Goal: Transaction & Acquisition: Book appointment/travel/reservation

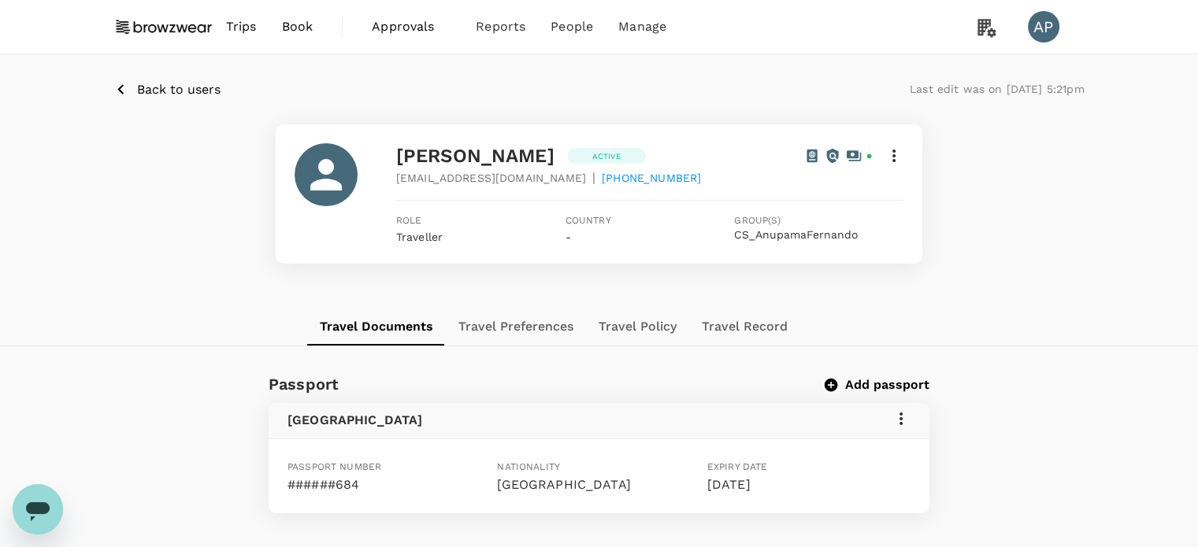
click at [298, 28] on span "Book" at bounding box center [298, 26] width 32 height 19
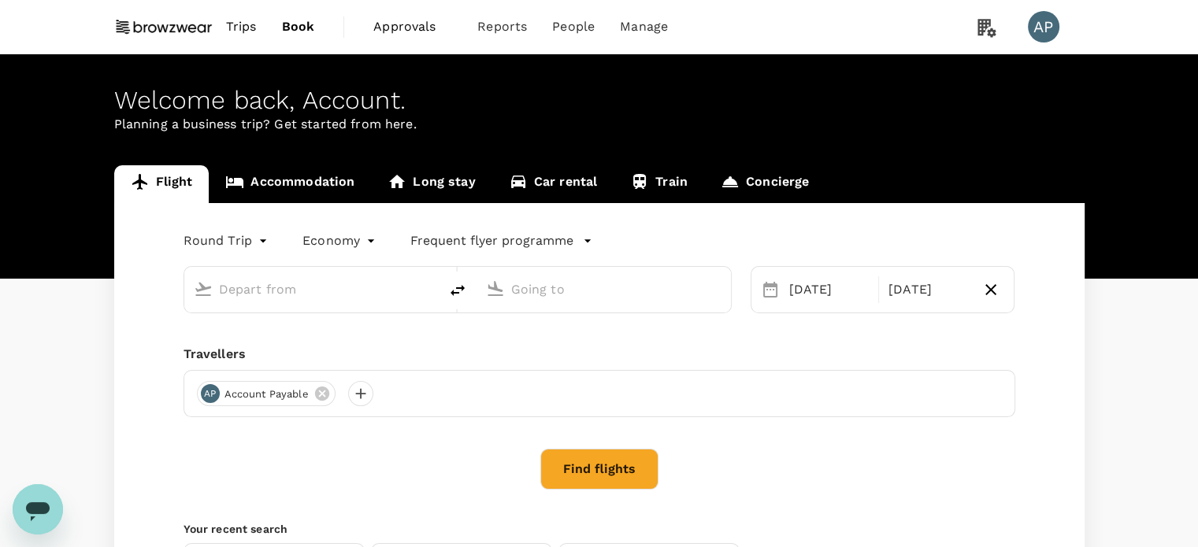
type input "Singapore Changi (SIN)"
type input "[GEOGRAPHIC_DATA], [GEOGRAPHIC_DATA] (any)"
type input "Singapore Changi (SIN)"
type input "[GEOGRAPHIC_DATA], [GEOGRAPHIC_DATA] (any)"
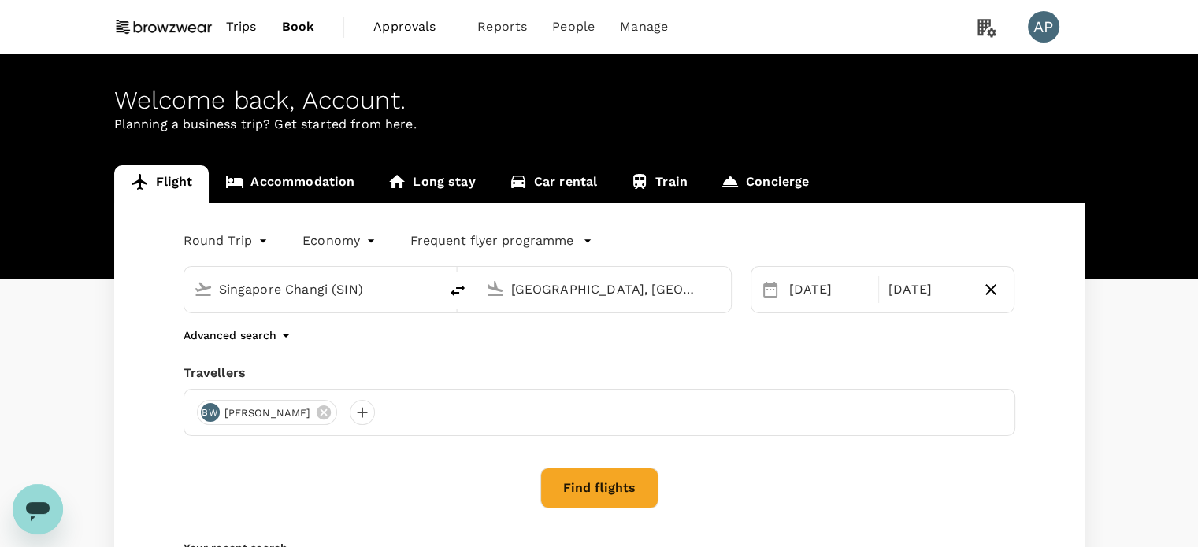
click at [241, 241] on body "Trips Book Approvals 0 Reports People Manage AP Welcome back , Account . Planni…" at bounding box center [599, 374] width 1198 height 749
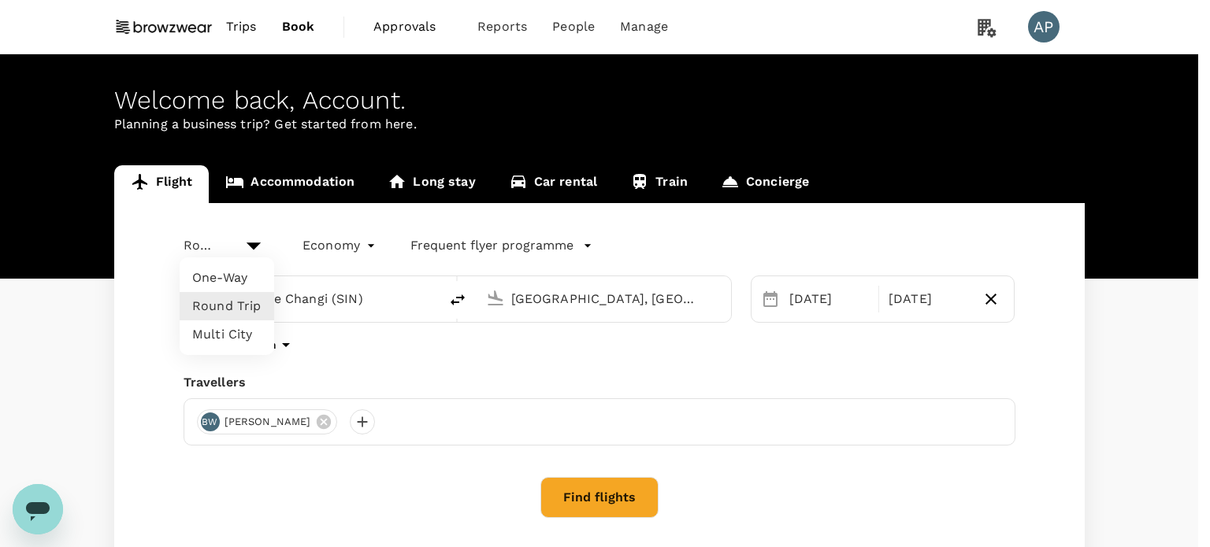
click at [228, 276] on li "One-Way" at bounding box center [227, 278] width 95 height 28
type input "oneway"
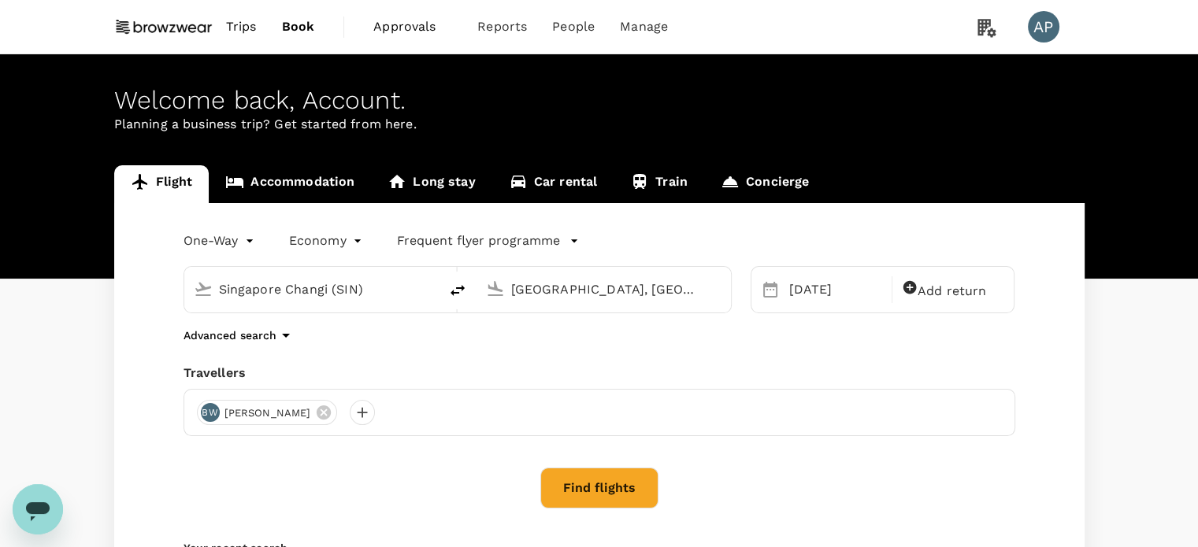
click at [415, 293] on div "Singapore Changi (SIN)" at bounding box center [324, 289] width 210 height 25
type input "e"
type input "O"
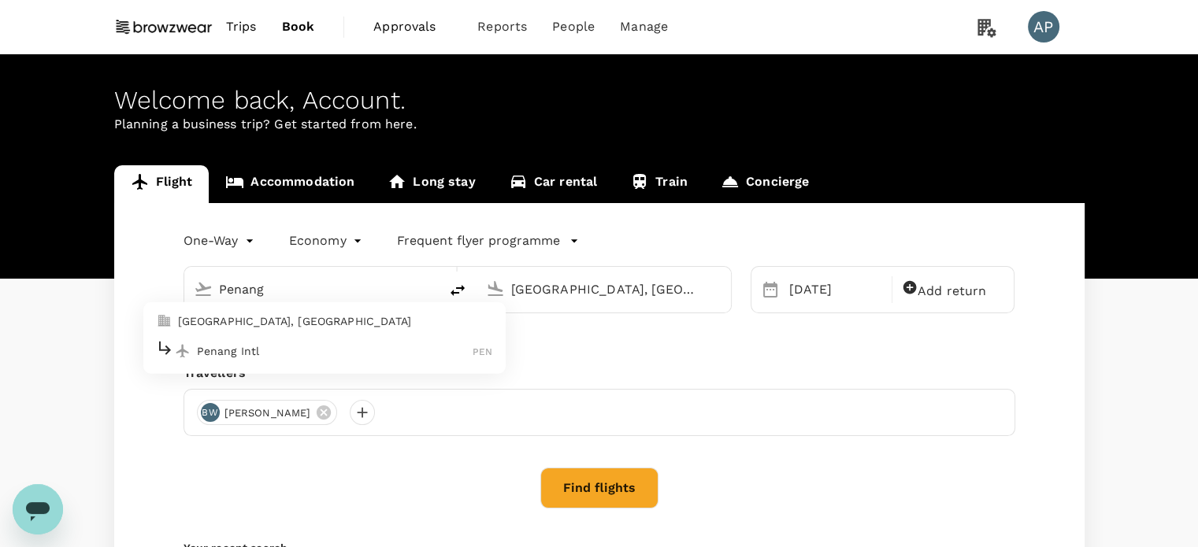
click at [313, 355] on p "Penang Intl" at bounding box center [335, 351] width 276 height 16
type input "Penang Intl (PEN)"
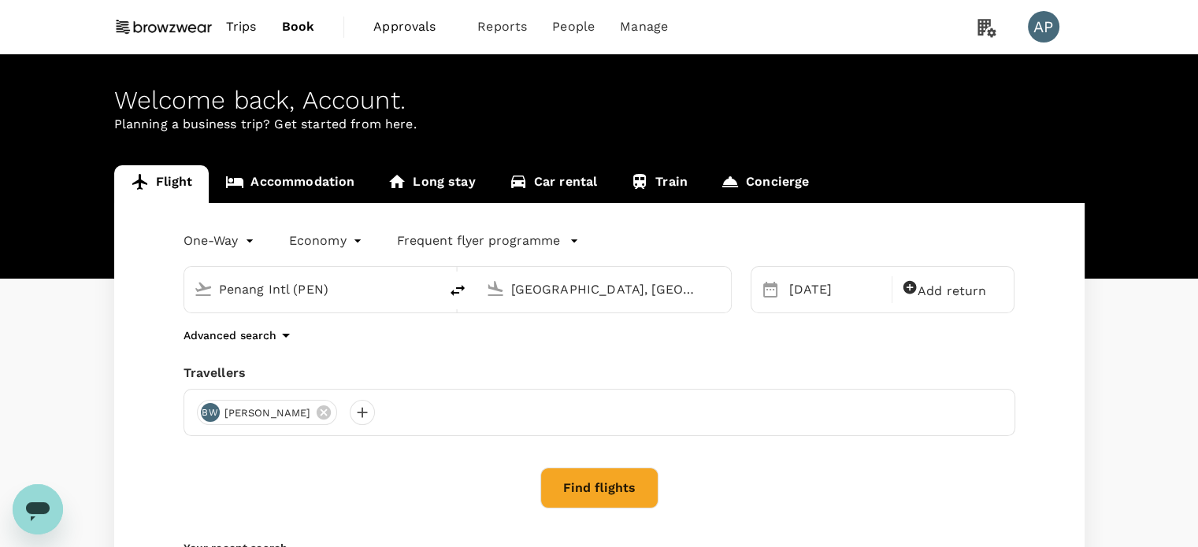
click at [595, 289] on input "[GEOGRAPHIC_DATA], [GEOGRAPHIC_DATA] (any)" at bounding box center [604, 289] width 187 height 24
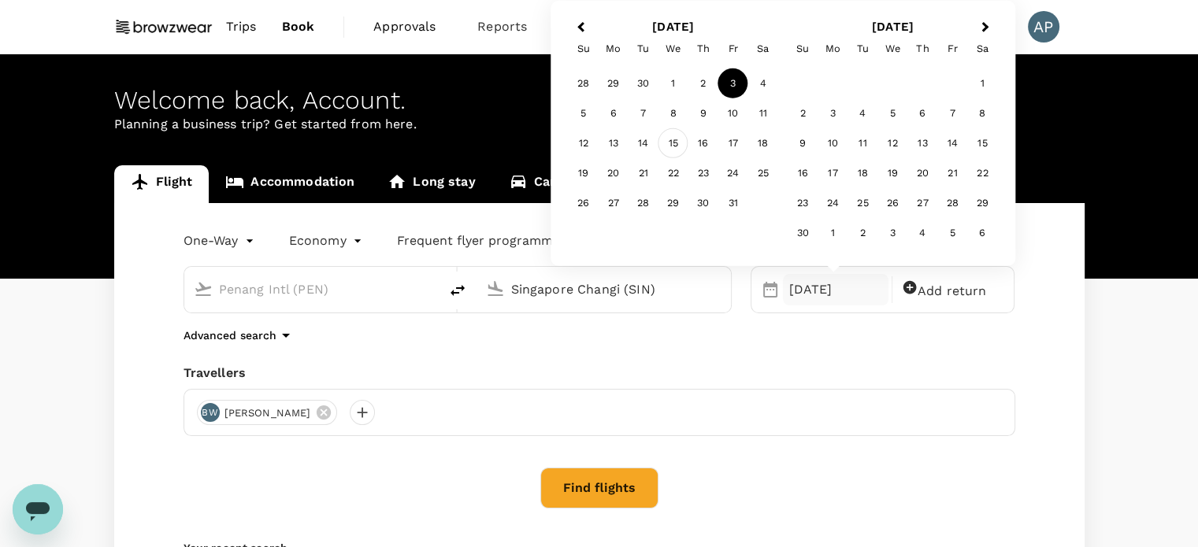
type input "Singapore Changi (SIN)"
click at [672, 141] on div "15" at bounding box center [673, 143] width 30 height 30
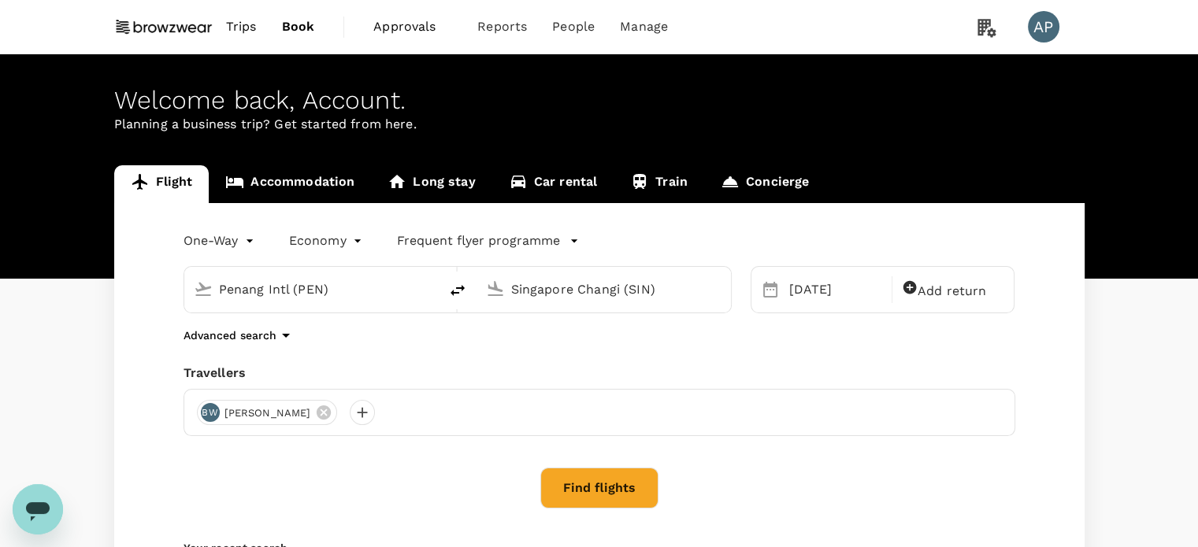
click at [613, 485] on button "Find flights" at bounding box center [599, 488] width 118 height 41
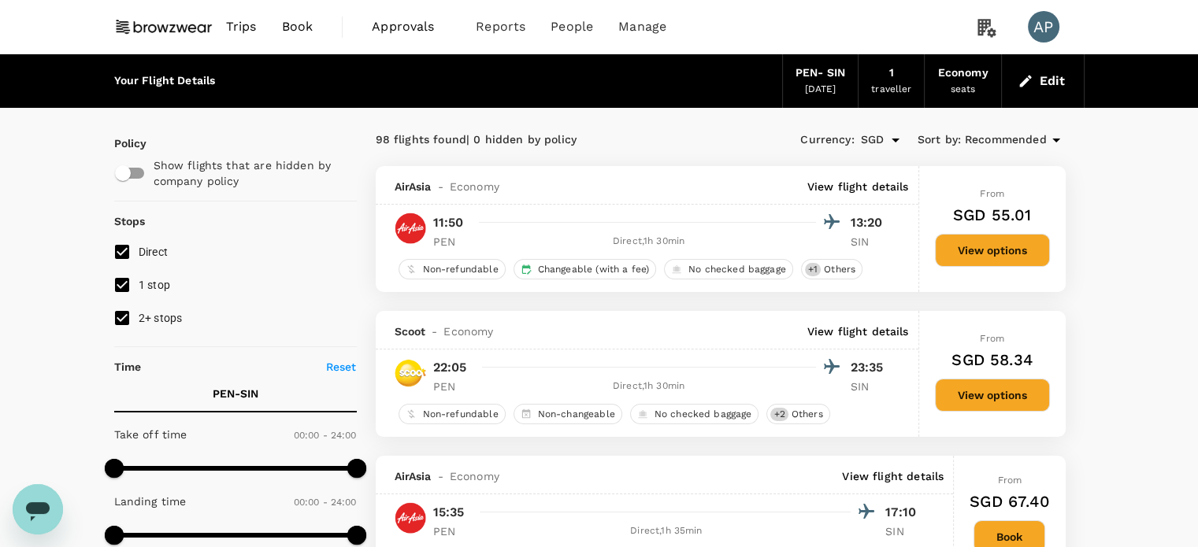
click at [117, 286] on input "1 stop" at bounding box center [122, 285] width 33 height 33
checkbox input "false"
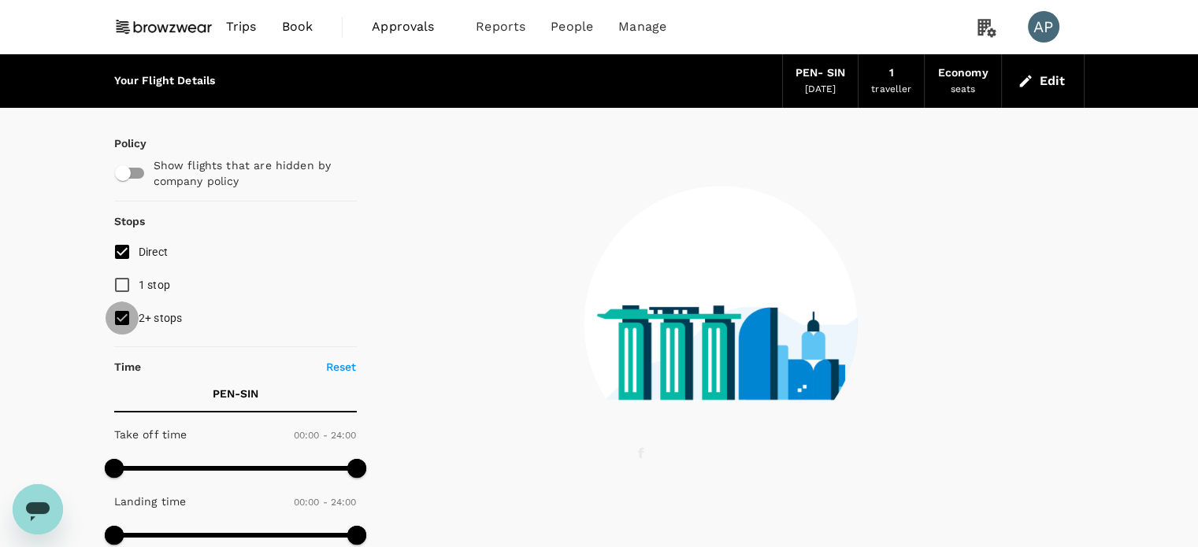
click at [119, 318] on input "2+ stops" at bounding box center [122, 318] width 33 height 33
checkbox input "false"
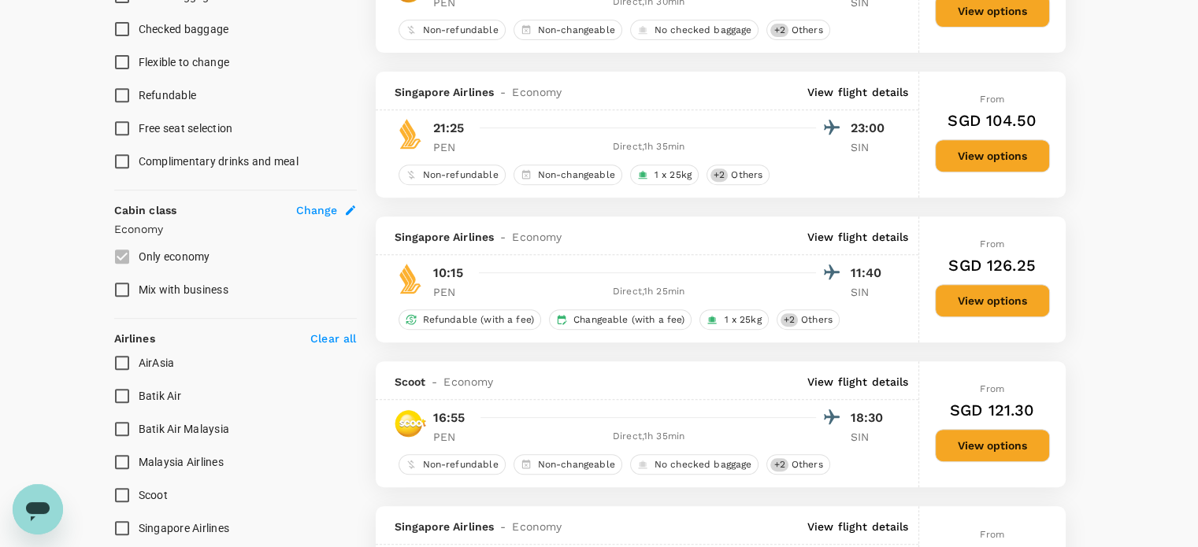
scroll to position [673, 0]
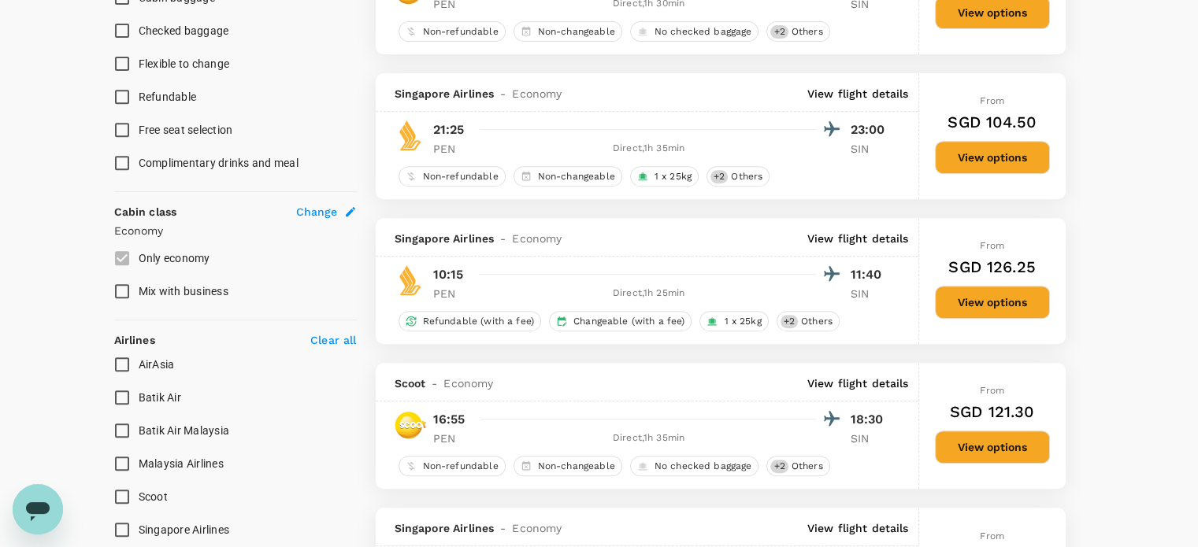
click at [867, 377] on p "View flight details" at bounding box center [858, 384] width 102 height 16
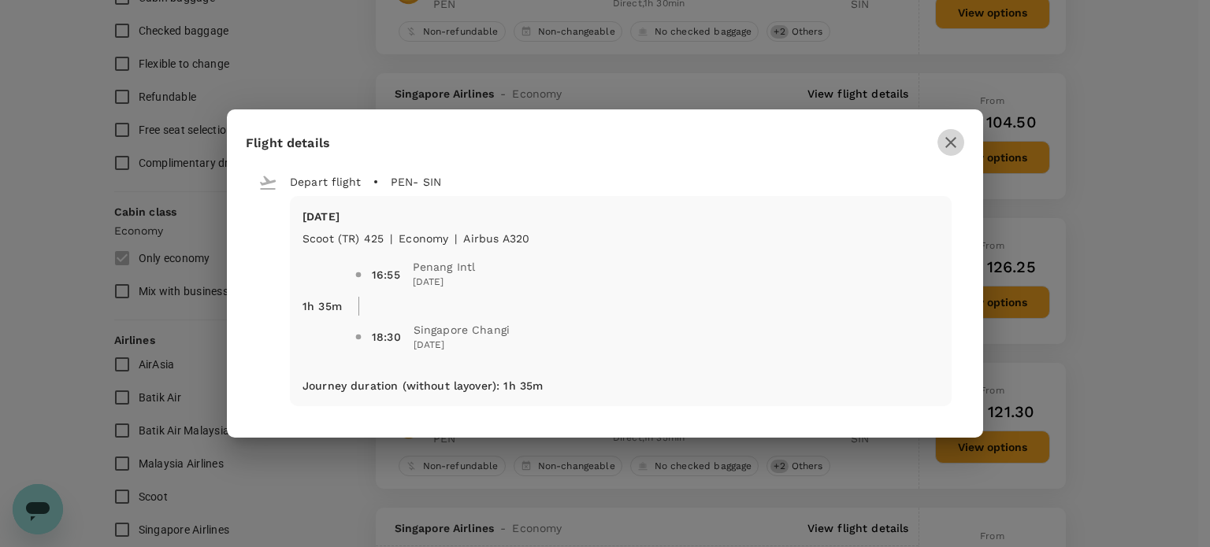
click at [950, 134] on icon "button" at bounding box center [950, 142] width 19 height 19
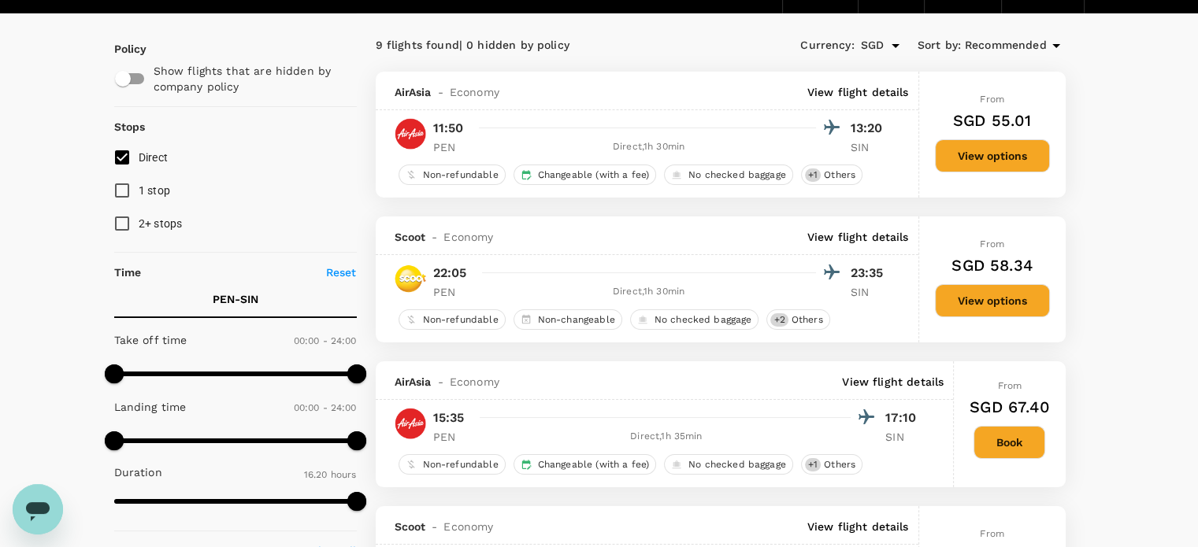
scroll to position [0, 0]
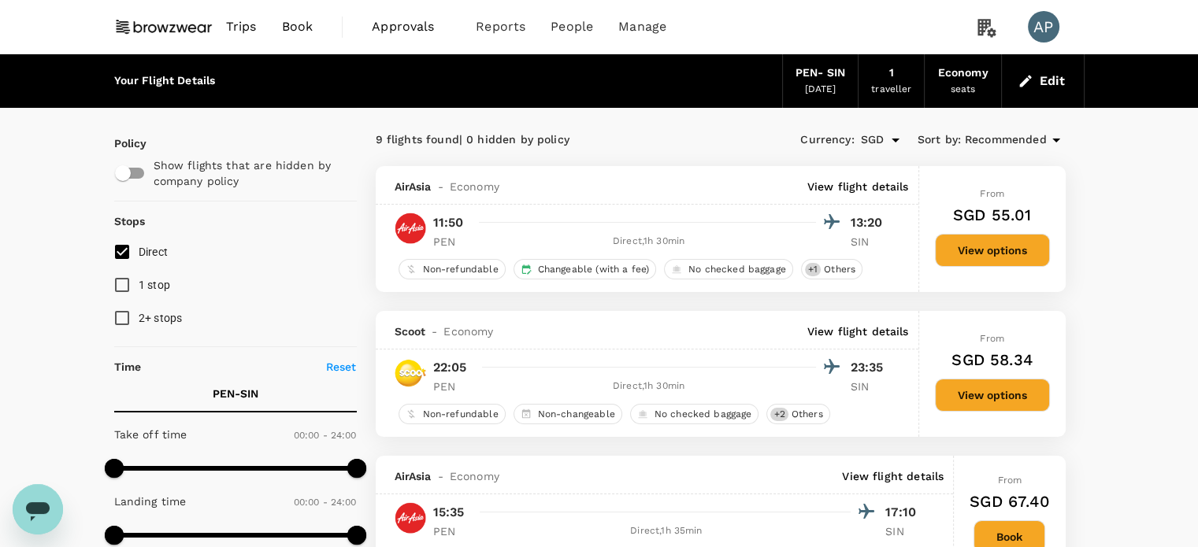
click at [1033, 81] on button "Edit" at bounding box center [1042, 81] width 57 height 25
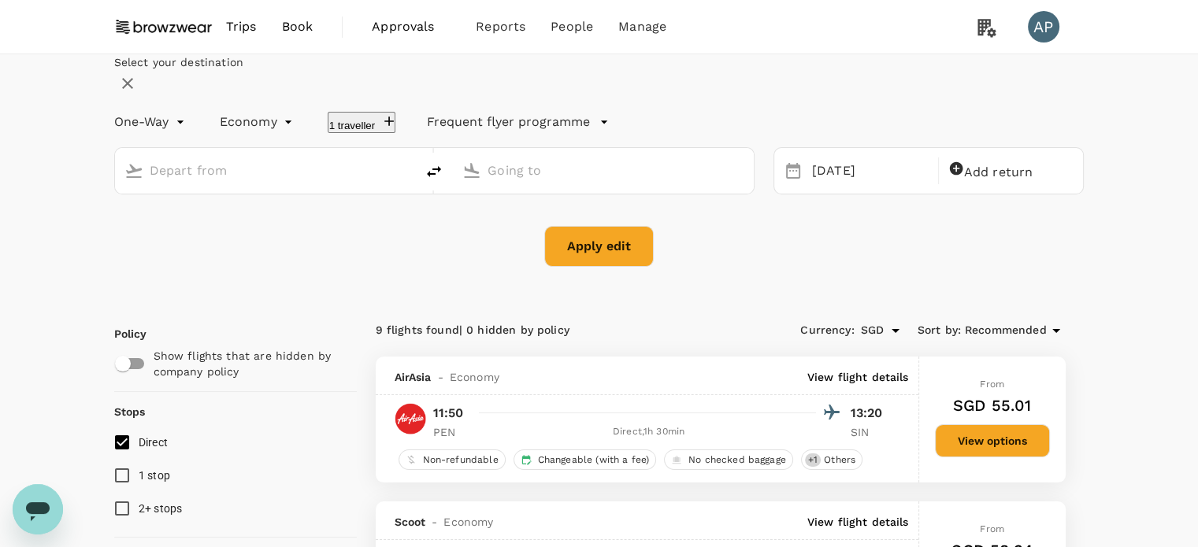
type input "Penang Intl (PEN)"
type input "Singapore Changi (SIN)"
click at [443, 181] on icon "delete" at bounding box center [434, 171] width 19 height 19
type input "Singapore Changi (SIN)"
type input "Penang Intl (PEN)"
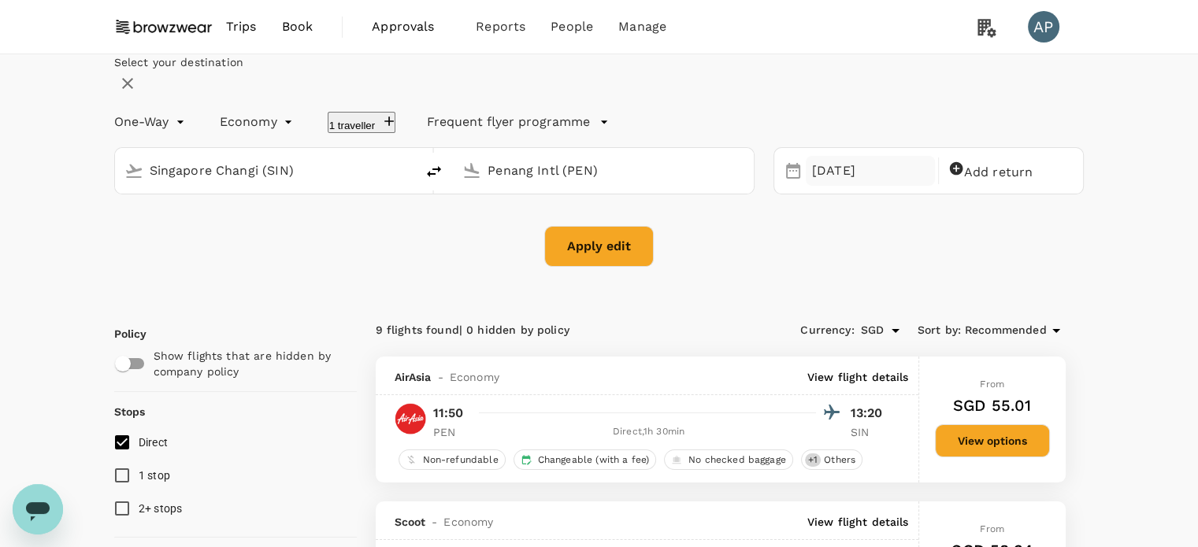
click at [819, 187] on div "[DATE]" at bounding box center [870, 171] width 129 height 31
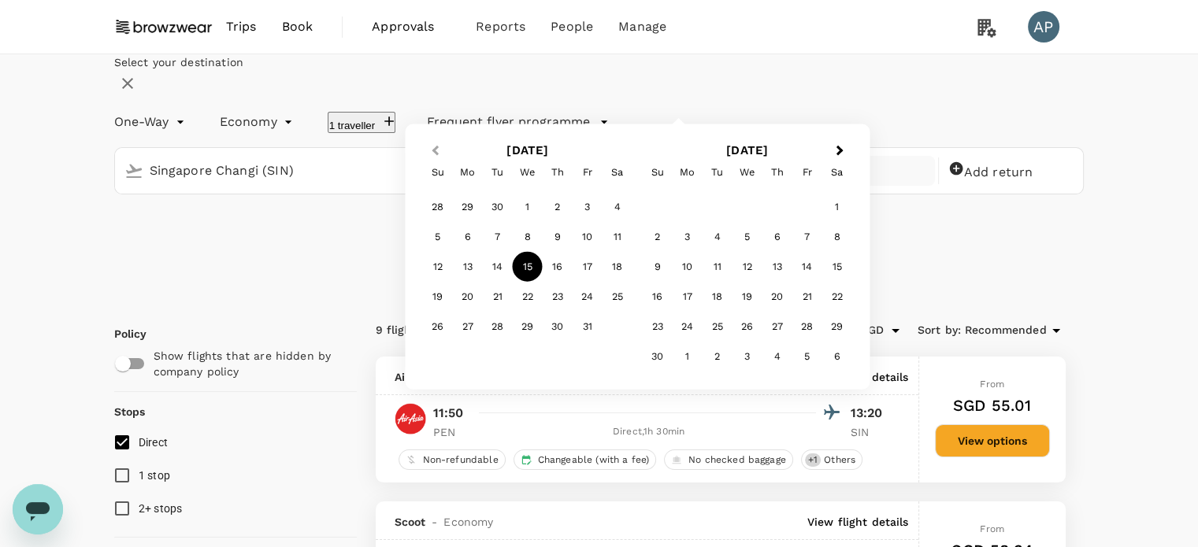
click at [446, 165] on button "Previous Month" at bounding box center [433, 151] width 25 height 25
click at [483, 282] on div "15" at bounding box center [468, 267] width 30 height 30
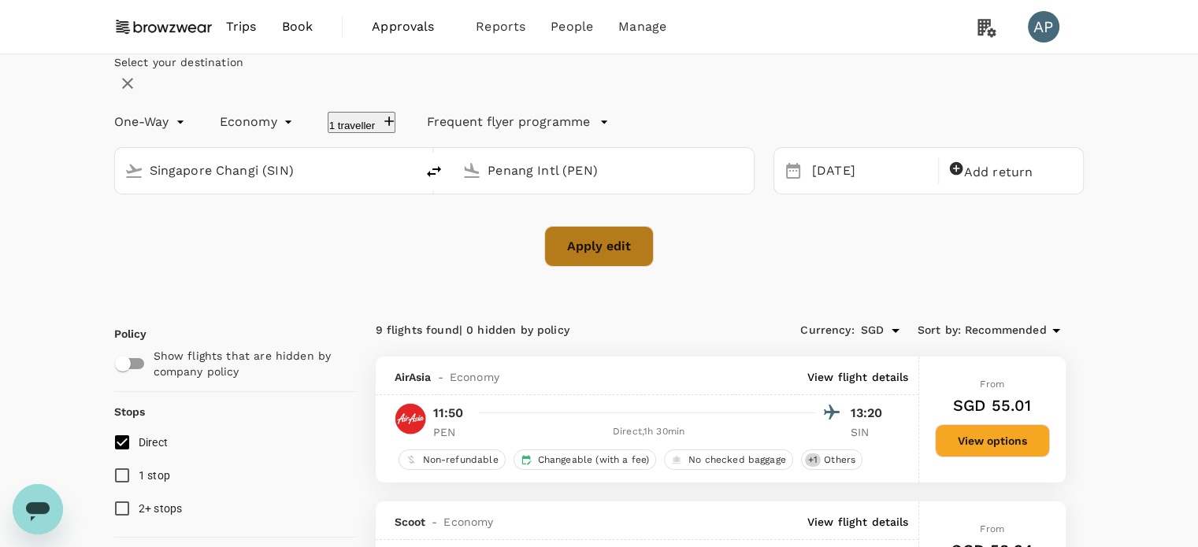
click at [592, 267] on button "Apply edit" at bounding box center [598, 246] width 109 height 41
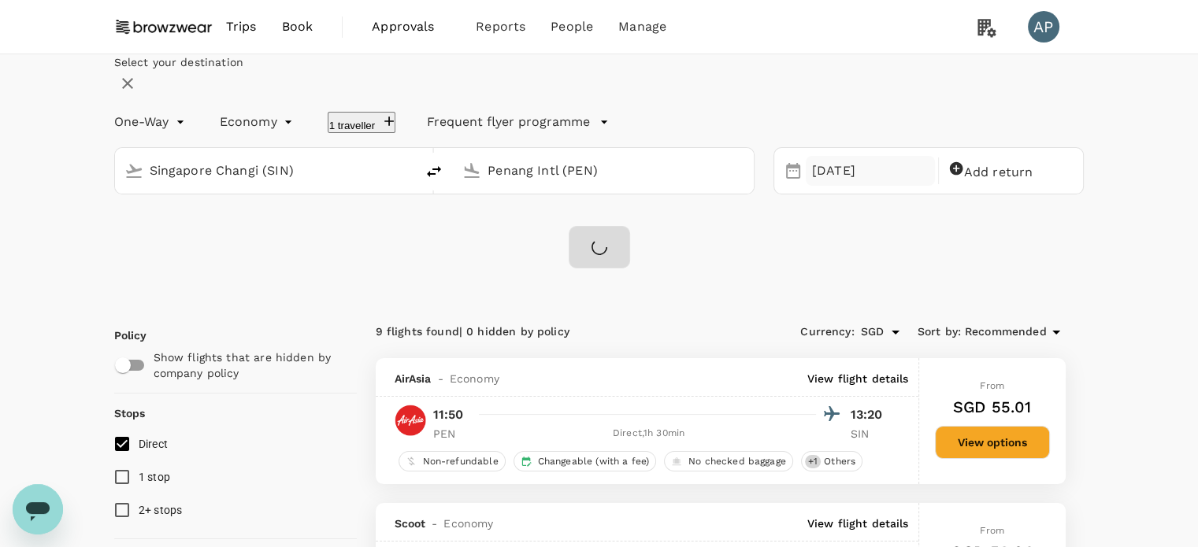
checkbox input "false"
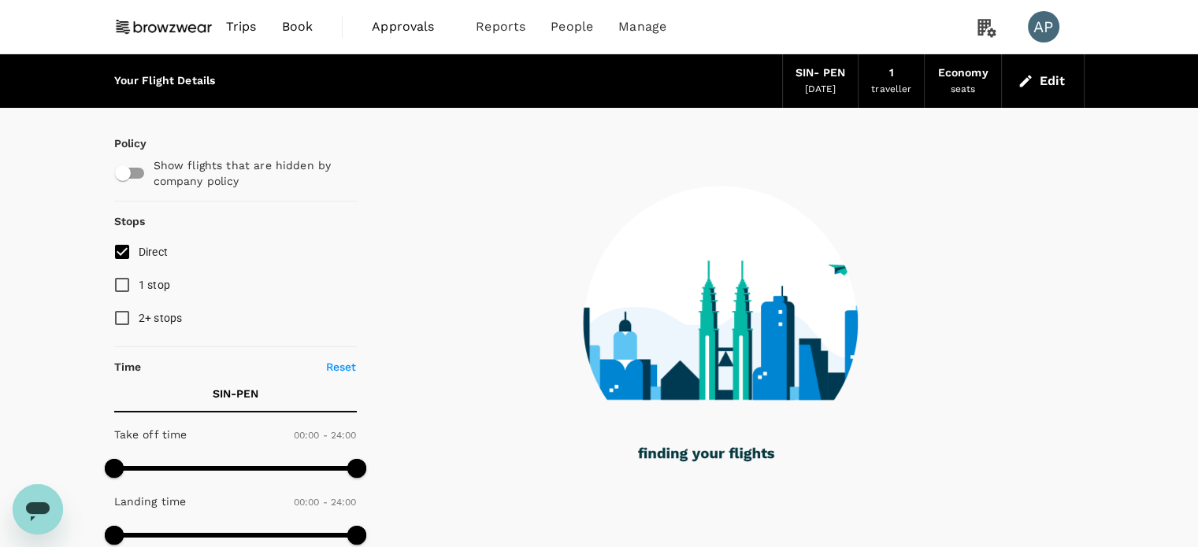
click at [1024, 82] on icon "button" at bounding box center [1025, 81] width 12 height 12
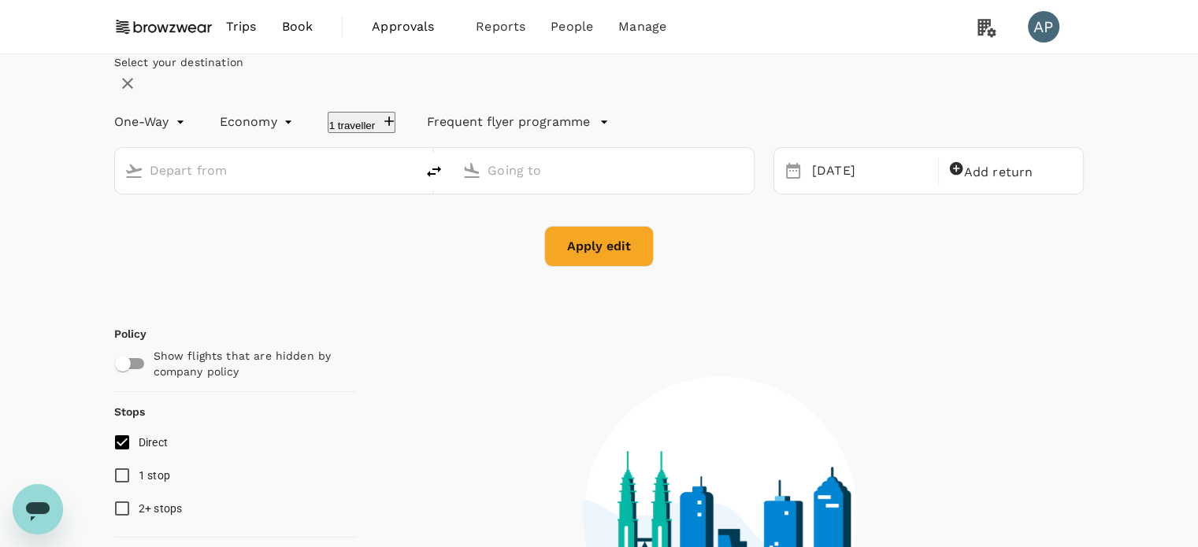
type input "Singapore Changi (SIN)"
type input "Penang Intl (PEN)"
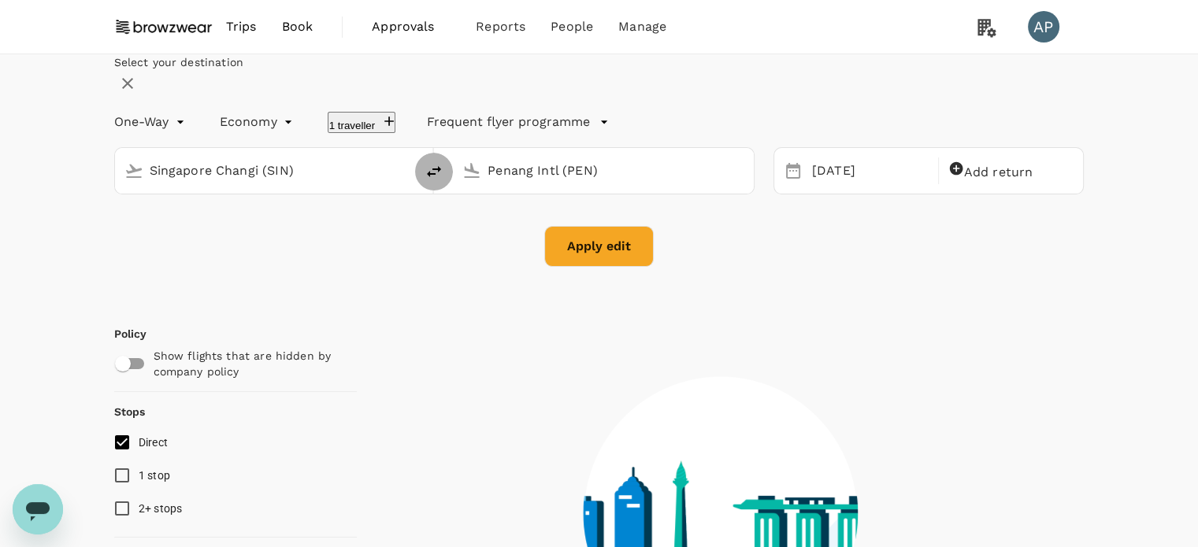
click at [443, 181] on icon "delete" at bounding box center [434, 171] width 19 height 19
type input "Penang Intl (PEN)"
type input "Singapore Changi (SIN)"
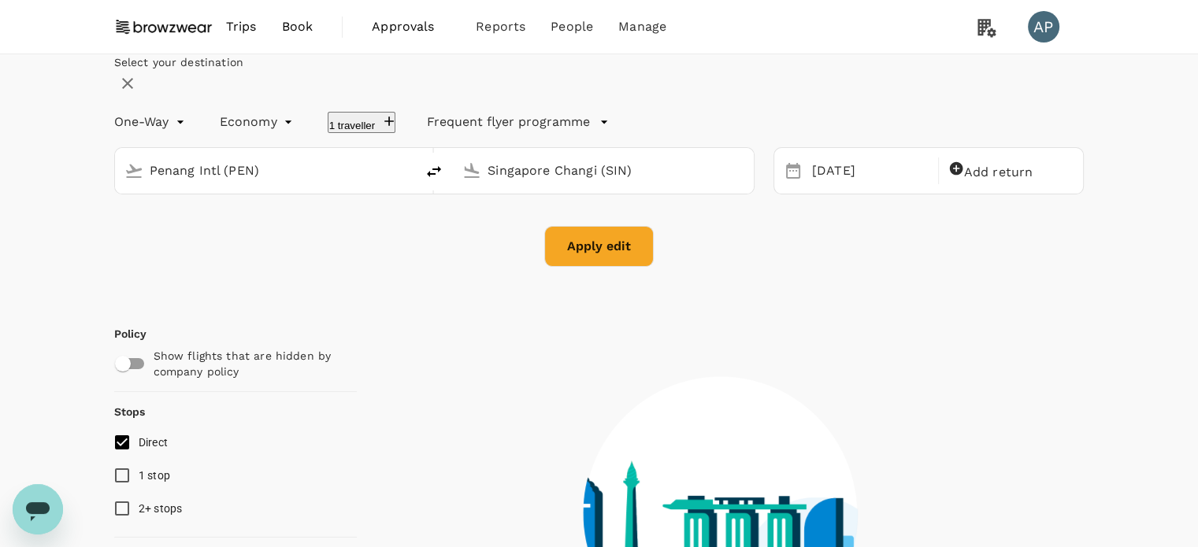
type input "1315"
checkbox input "true"
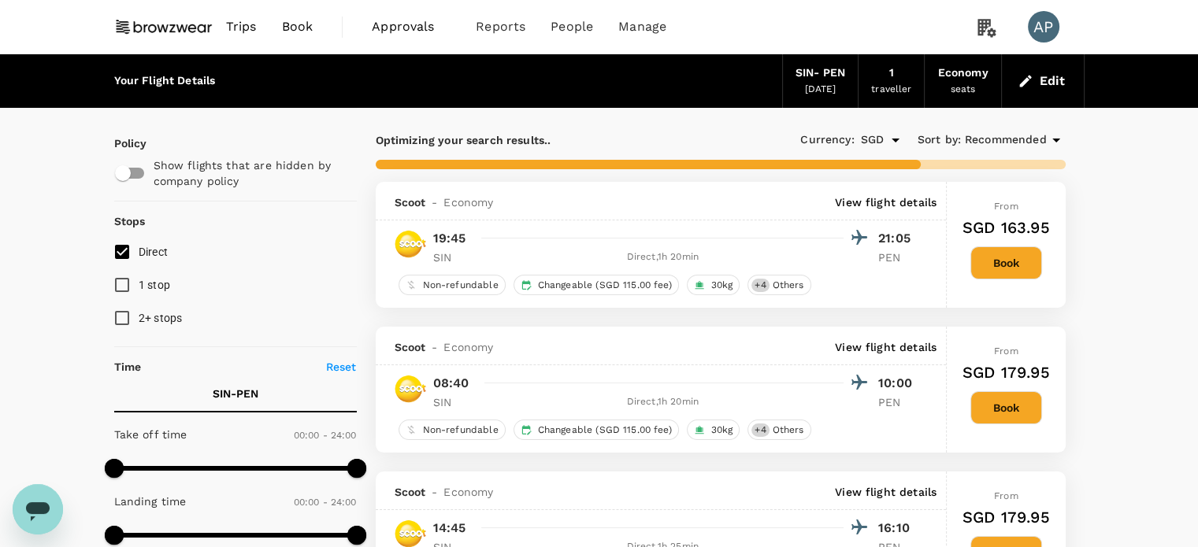
click at [606, 292] on div "Changeable (SGD 115.00 fee)" at bounding box center [595, 285] width 165 height 20
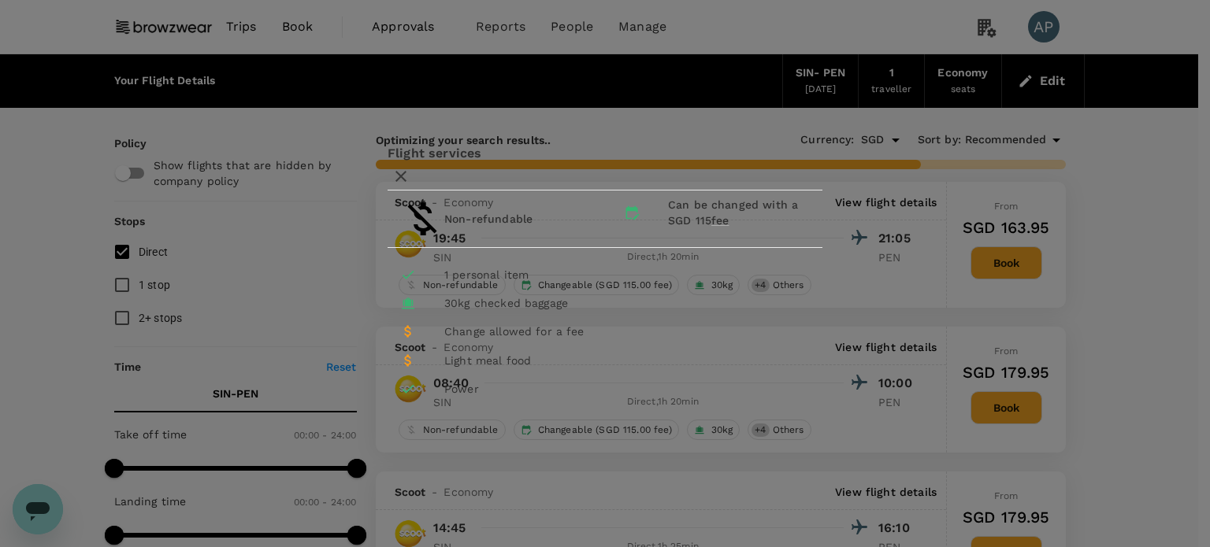
click at [410, 167] on icon "button" at bounding box center [400, 176] width 19 height 19
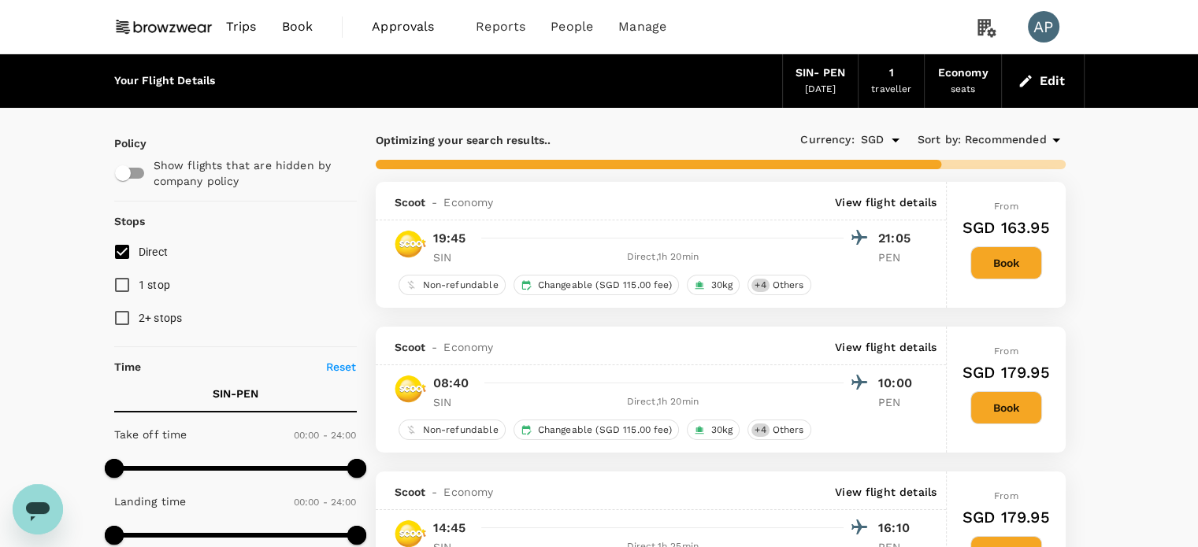
click at [1027, 81] on icon "button" at bounding box center [1025, 81] width 12 height 12
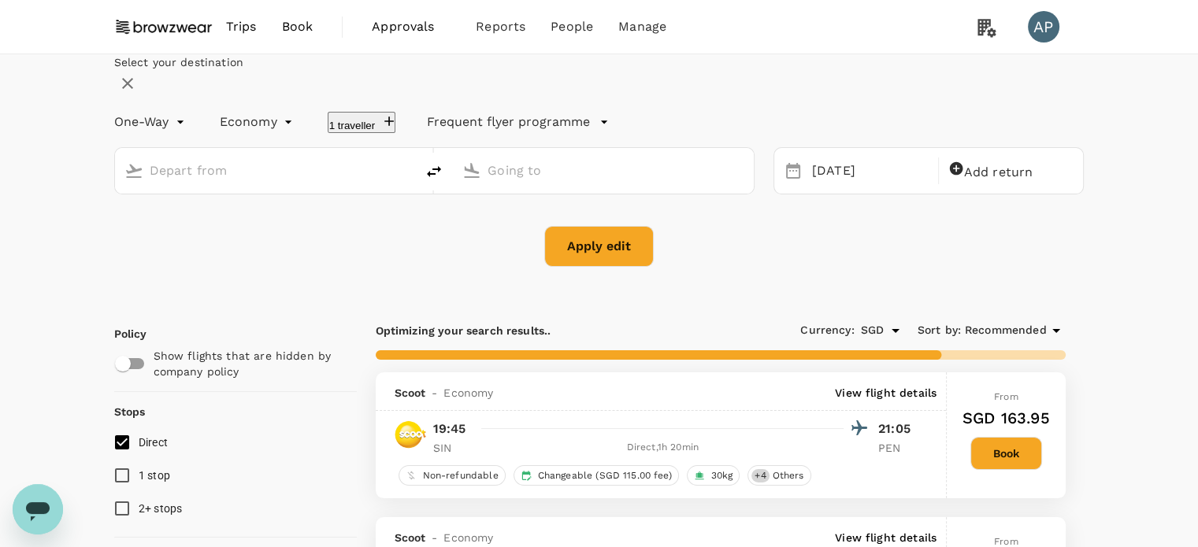
type input "Singapore Changi (SIN)"
type input "Penang Intl (PEN)"
click at [443, 181] on icon "delete" at bounding box center [434, 171] width 19 height 19
type input "Penang Intl (PEN)"
type input "Singapore Changi (SIN)"
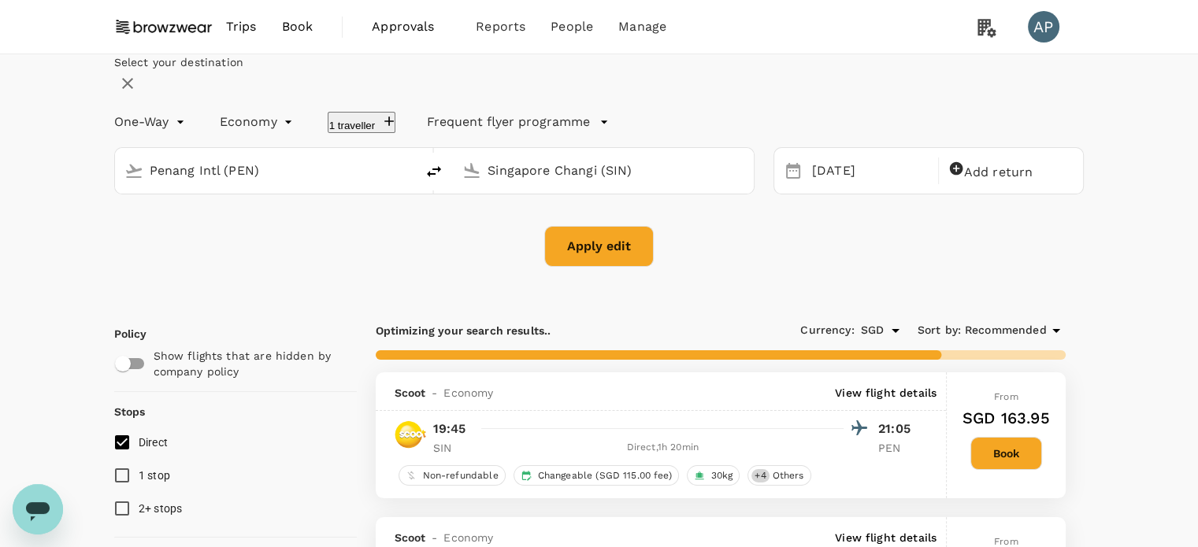
click at [626, 267] on button "Apply edit" at bounding box center [598, 246] width 109 height 41
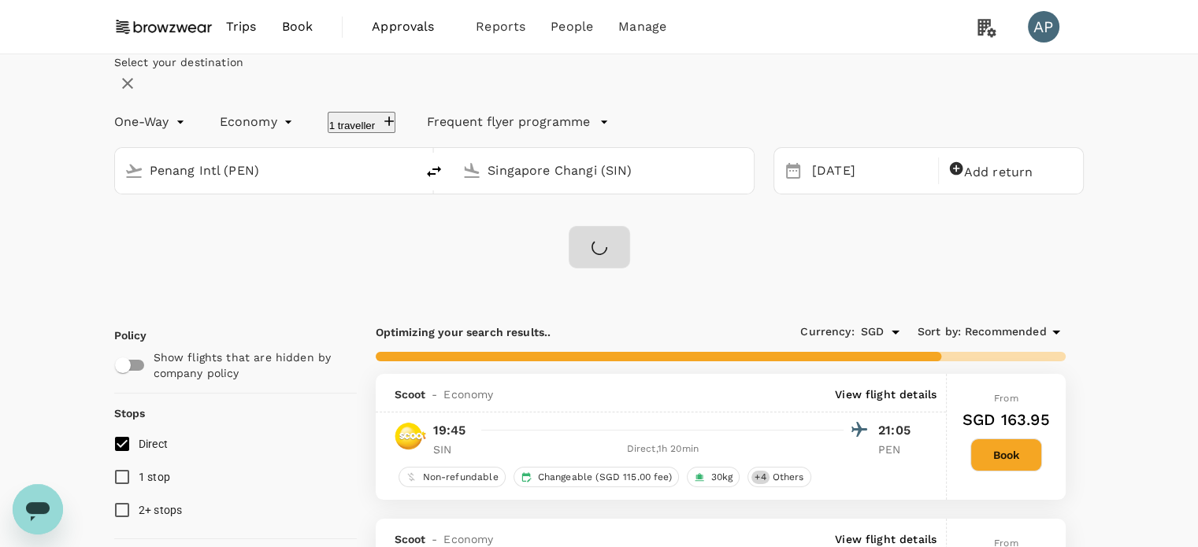
checkbox input "false"
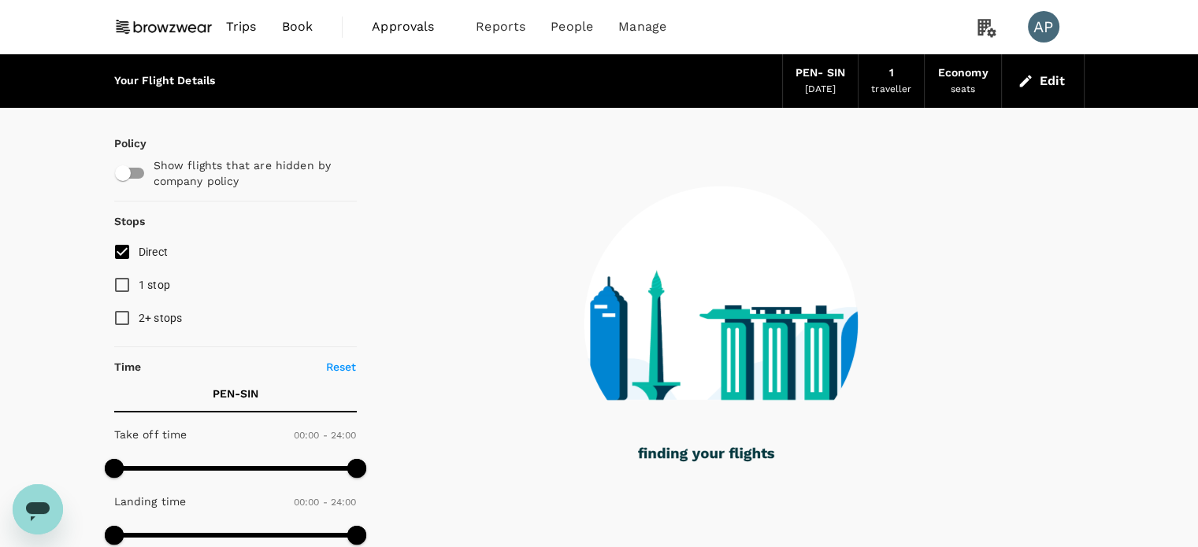
type input "980"
checkbox input "true"
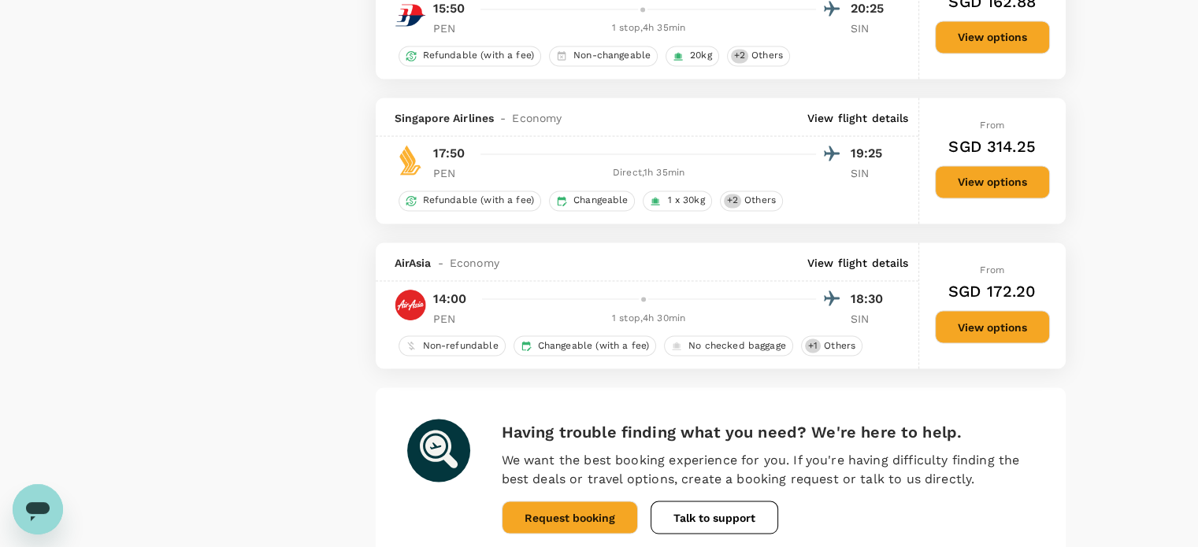
scroll to position [2818, 0]
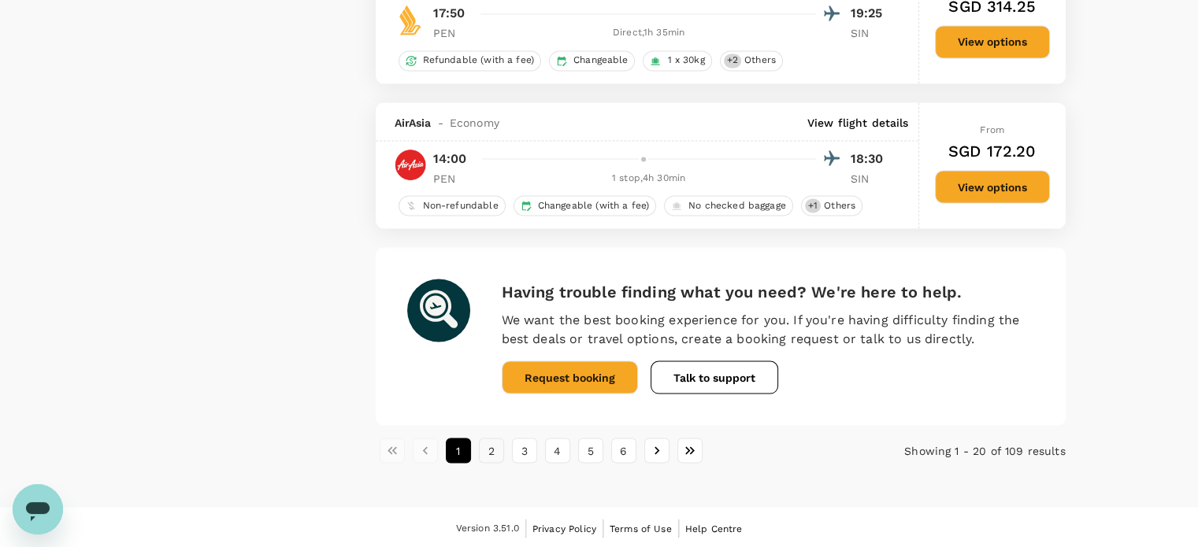
click at [487, 455] on button "2" at bounding box center [491, 450] width 25 height 25
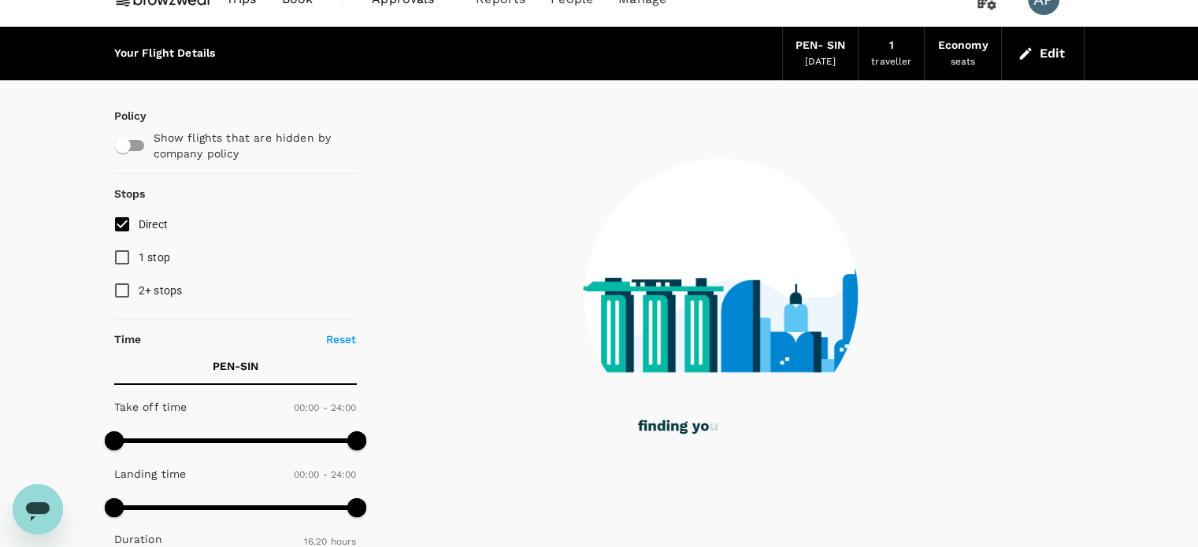
scroll to position [0, 0]
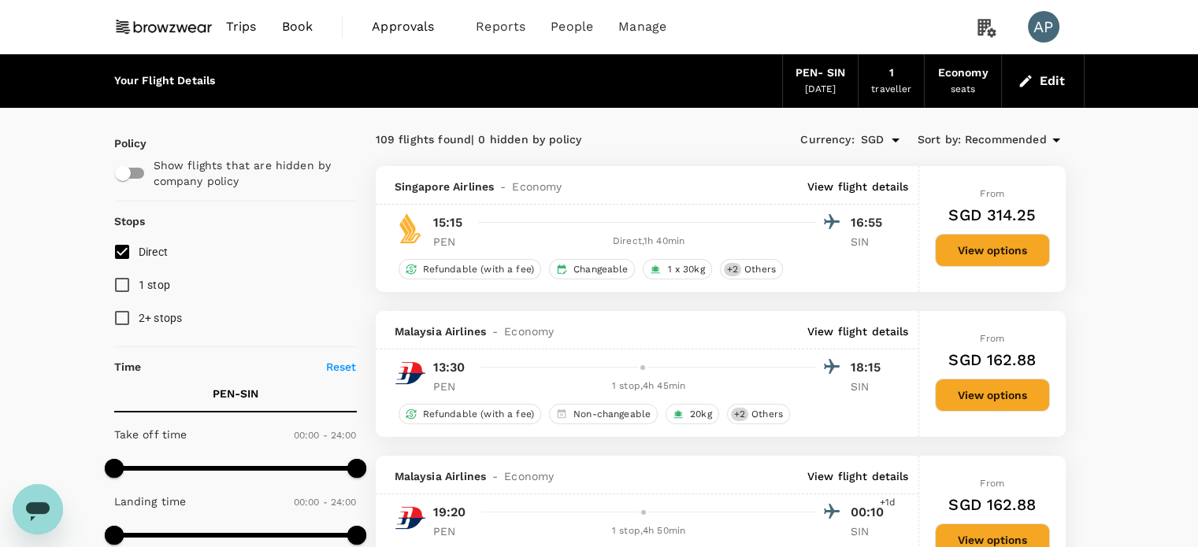
click at [973, 135] on span "Recommended" at bounding box center [1006, 140] width 82 height 17
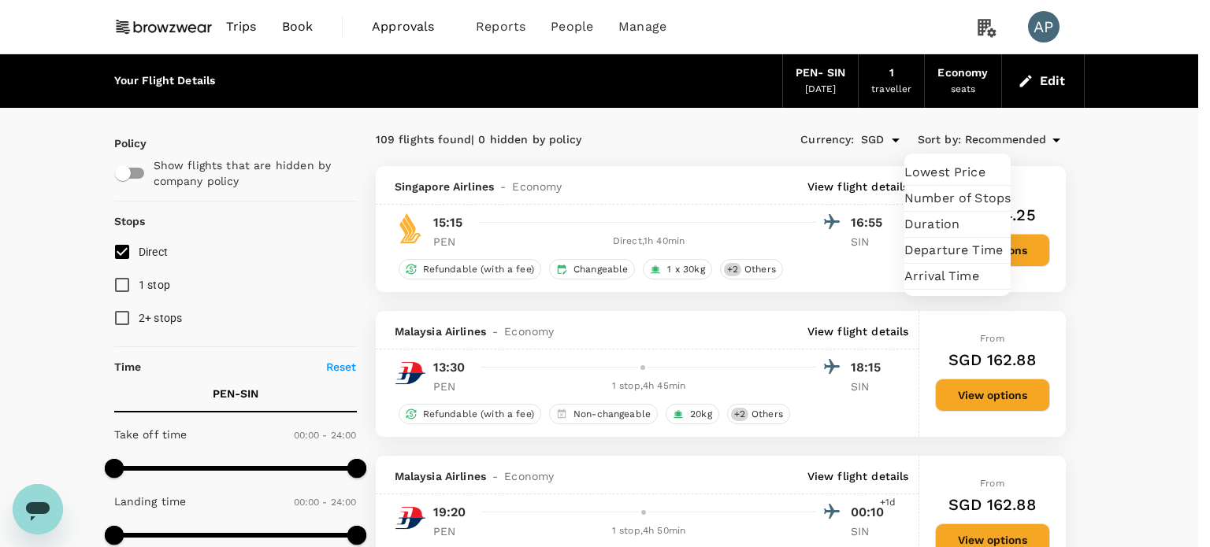
click at [993, 174] on span "Lowest Price" at bounding box center [957, 172] width 106 height 19
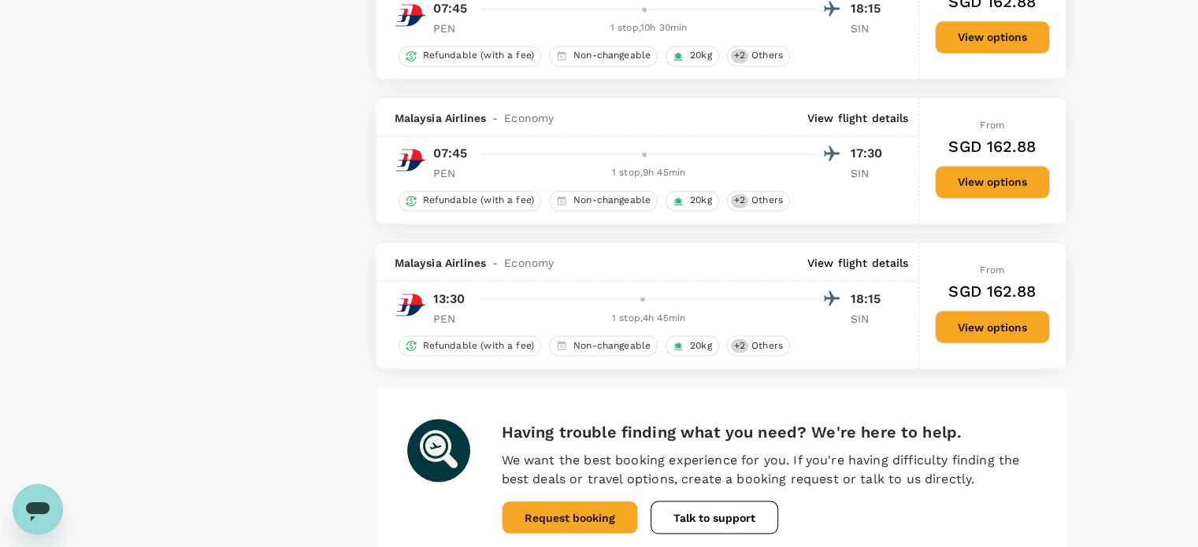
scroll to position [2818, 0]
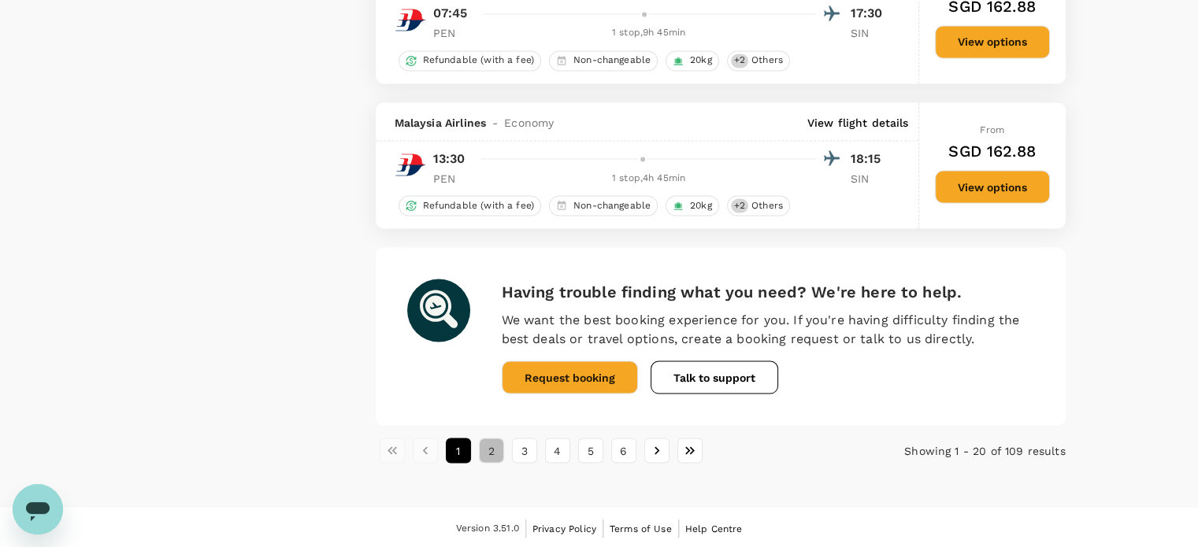
click at [485, 447] on button "2" at bounding box center [491, 450] width 25 height 25
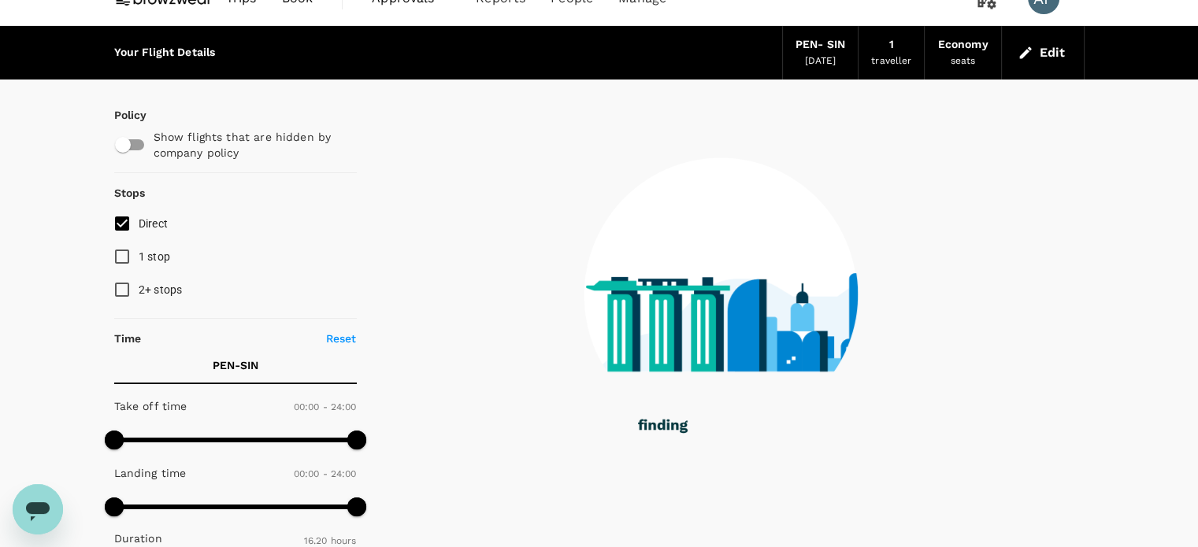
scroll to position [0, 0]
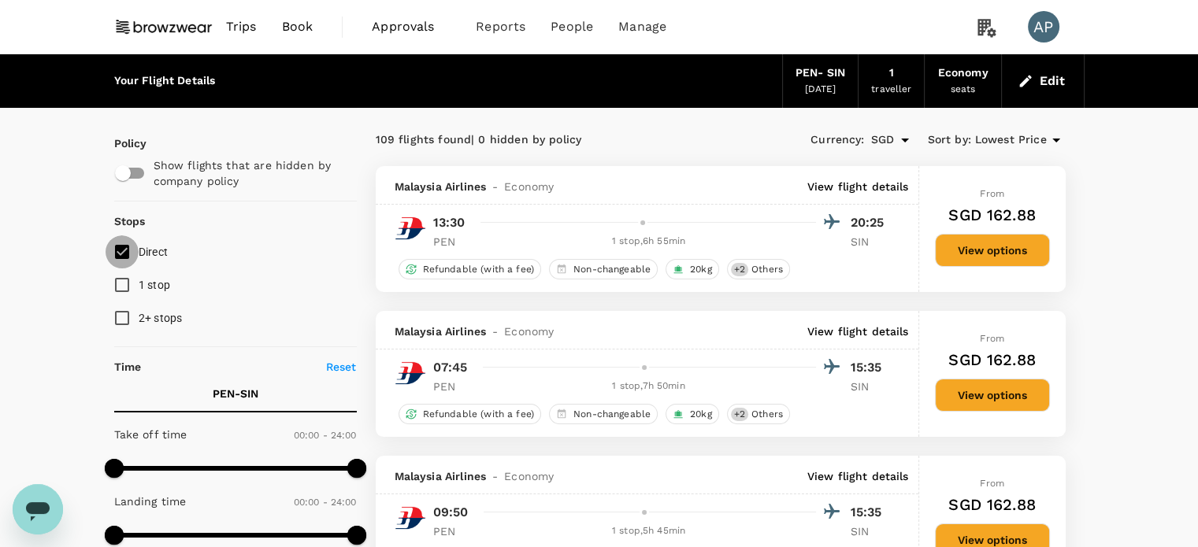
click at [127, 251] on input "Direct" at bounding box center [122, 251] width 33 height 33
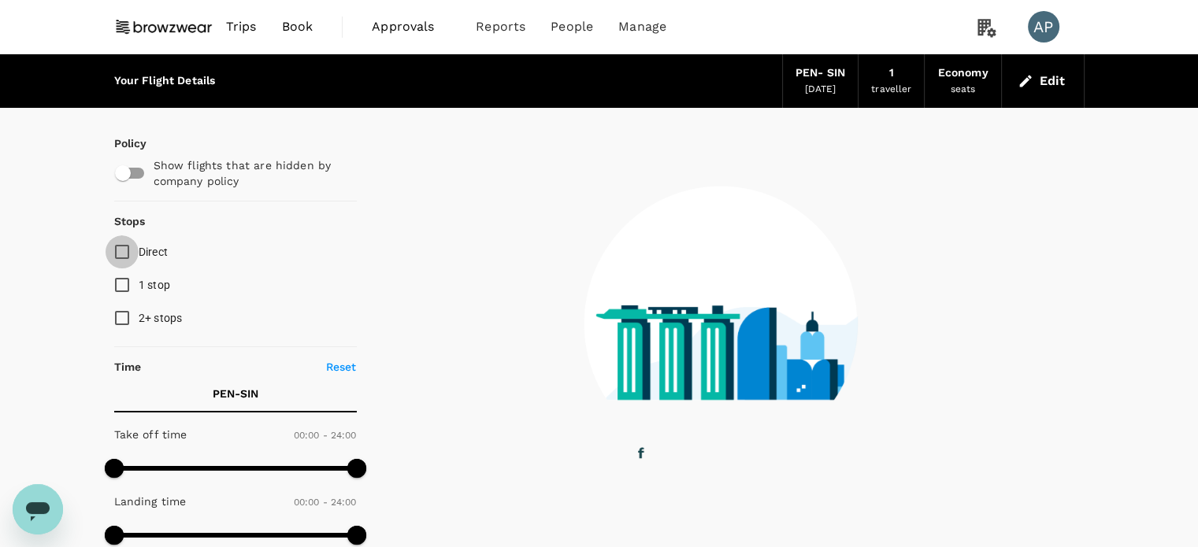
click at [127, 251] on input "Direct" at bounding box center [122, 251] width 33 height 33
checkbox input "true"
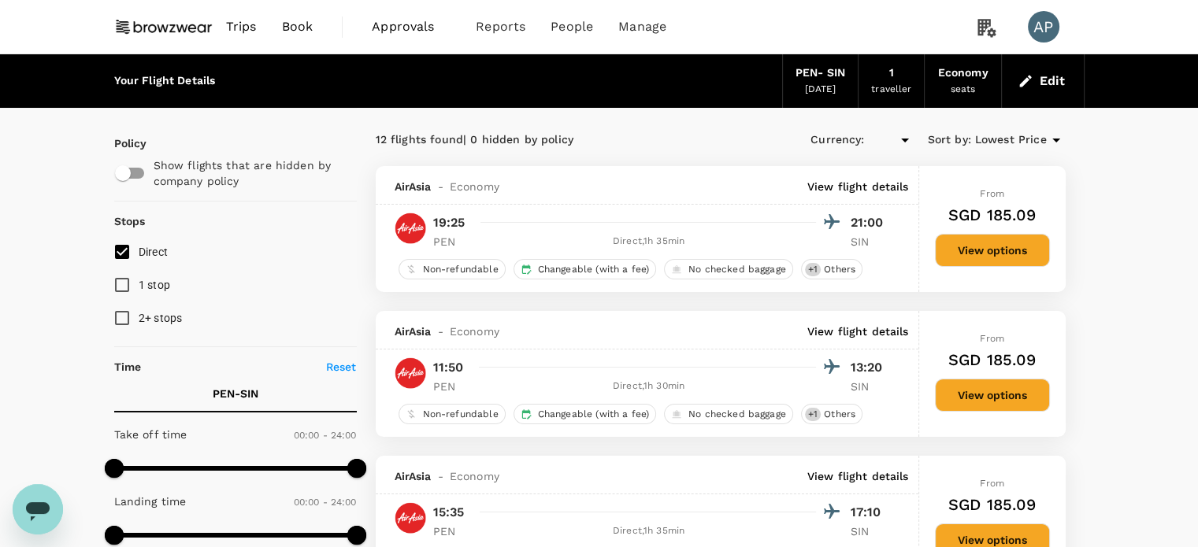
type input "SGD"
click at [838, 186] on p "View flight details" at bounding box center [858, 187] width 102 height 16
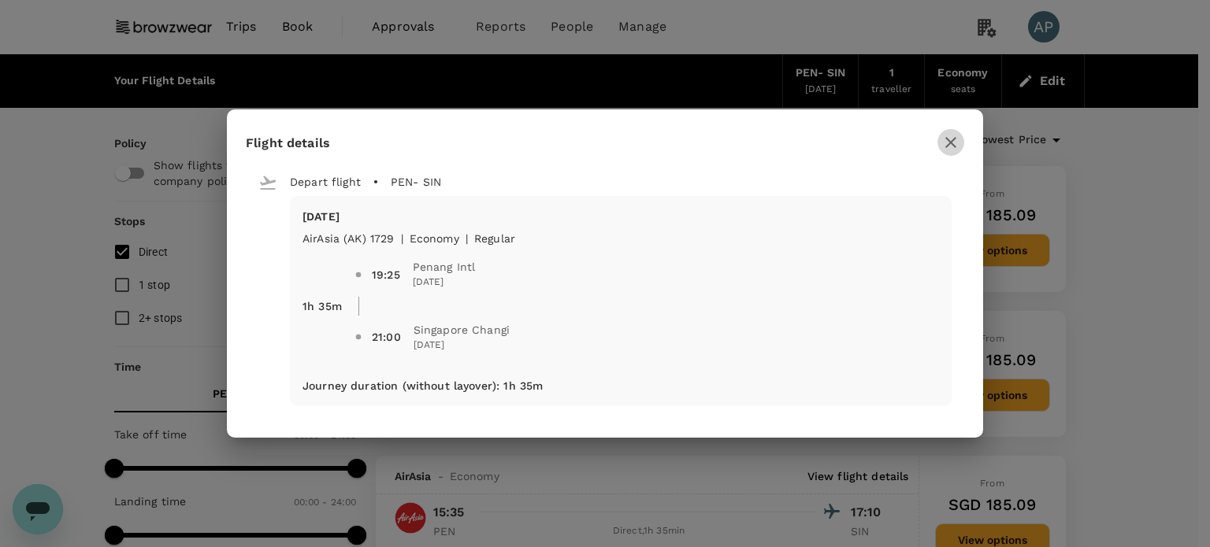
click at [959, 146] on icon "button" at bounding box center [950, 142] width 19 height 19
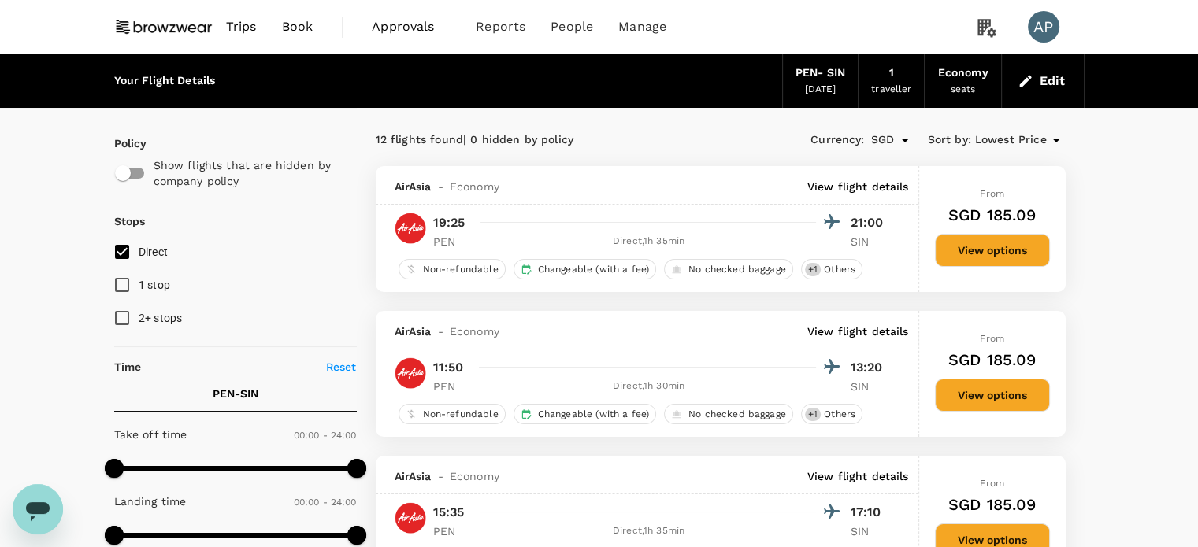
click at [1044, 84] on button "Edit" at bounding box center [1042, 81] width 57 height 25
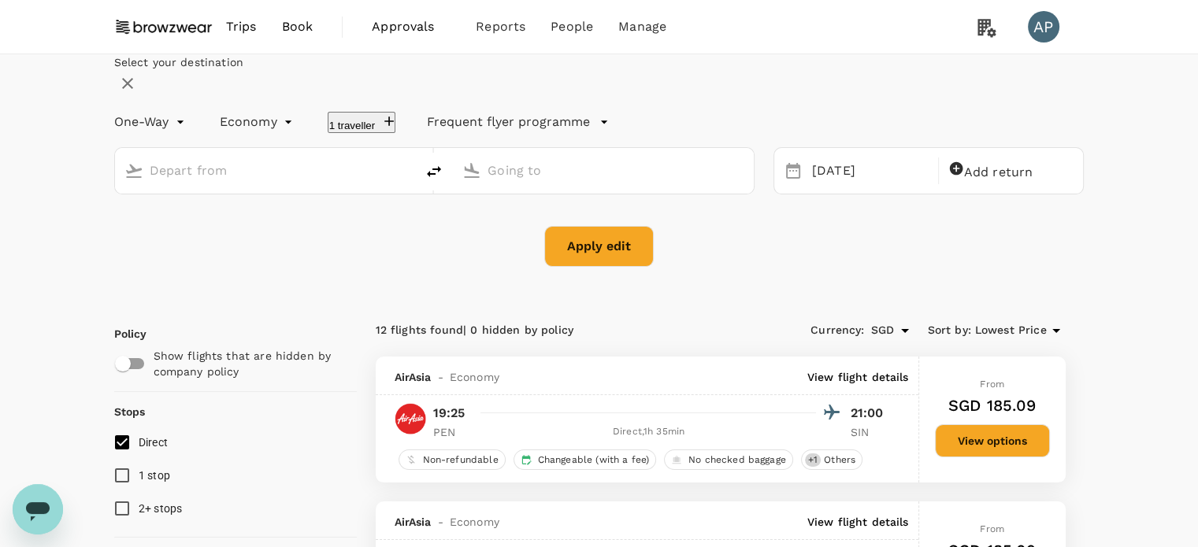
type input "Penang Intl (PEN)"
type input "Singapore Changi (SIN)"
click at [443, 181] on icon "delete" at bounding box center [434, 171] width 19 height 19
type input "Singapore Changi (SIN)"
type input "Penang Intl (PEN)"
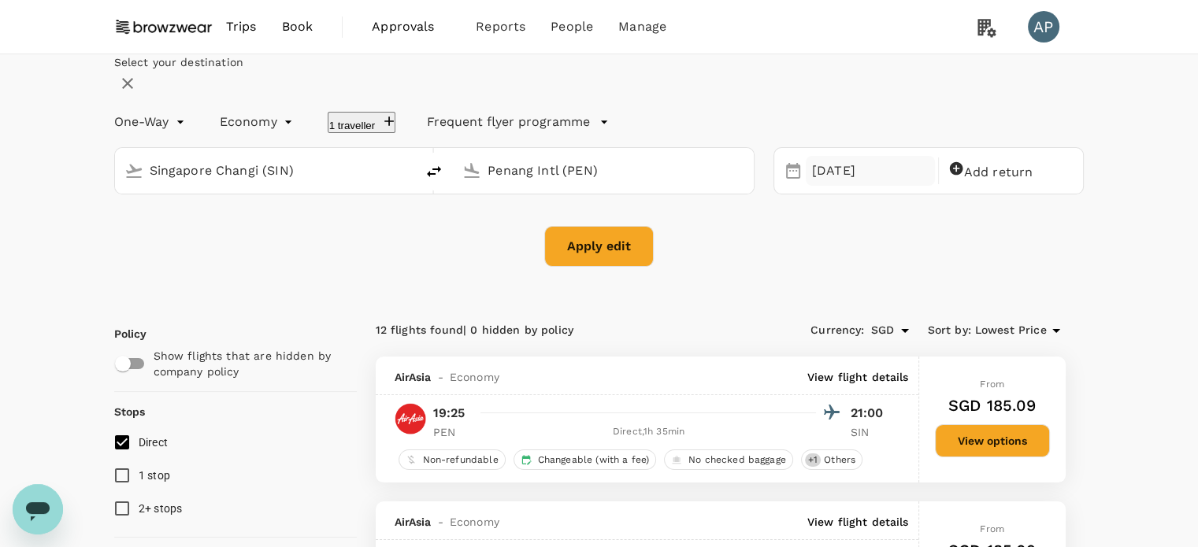
click at [814, 187] on div "[DATE]" at bounding box center [870, 171] width 129 height 31
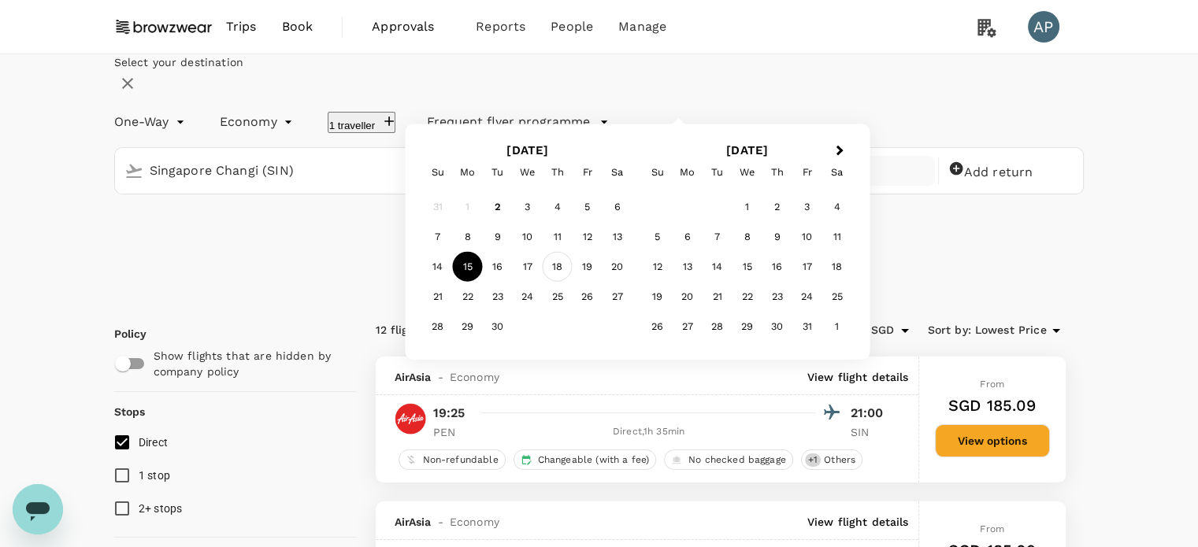
click at [573, 282] on div "18" at bounding box center [558, 267] width 30 height 30
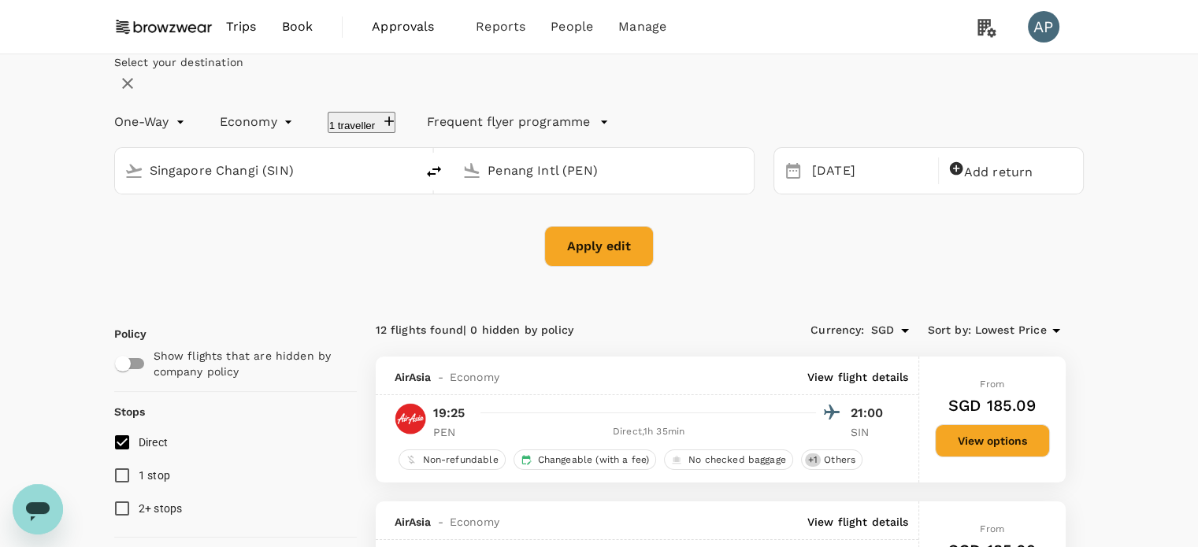
click at [579, 267] on button "Apply edit" at bounding box center [598, 246] width 109 height 41
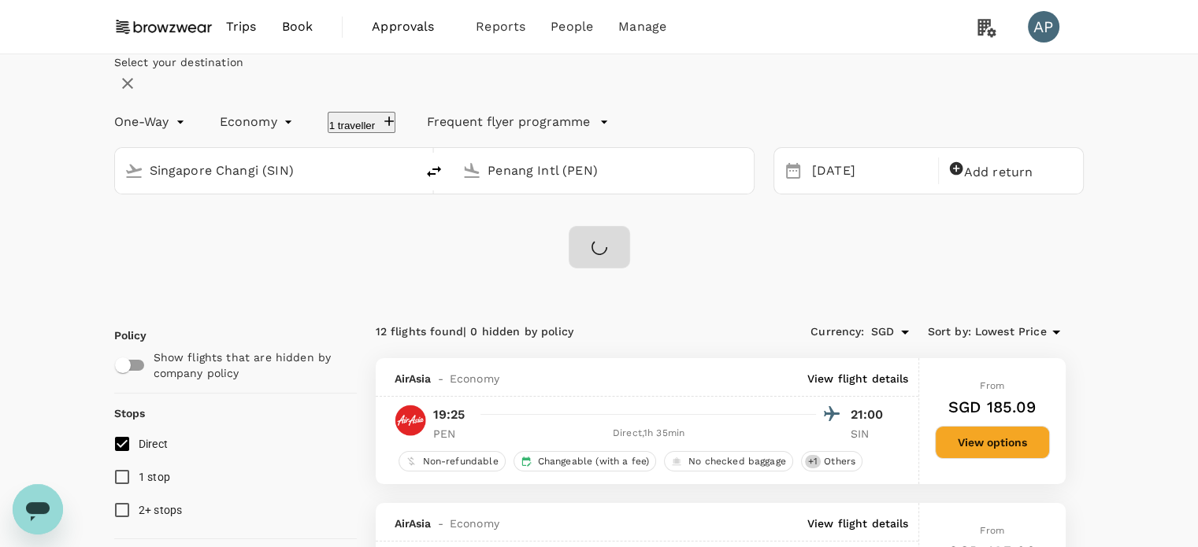
checkbox input "false"
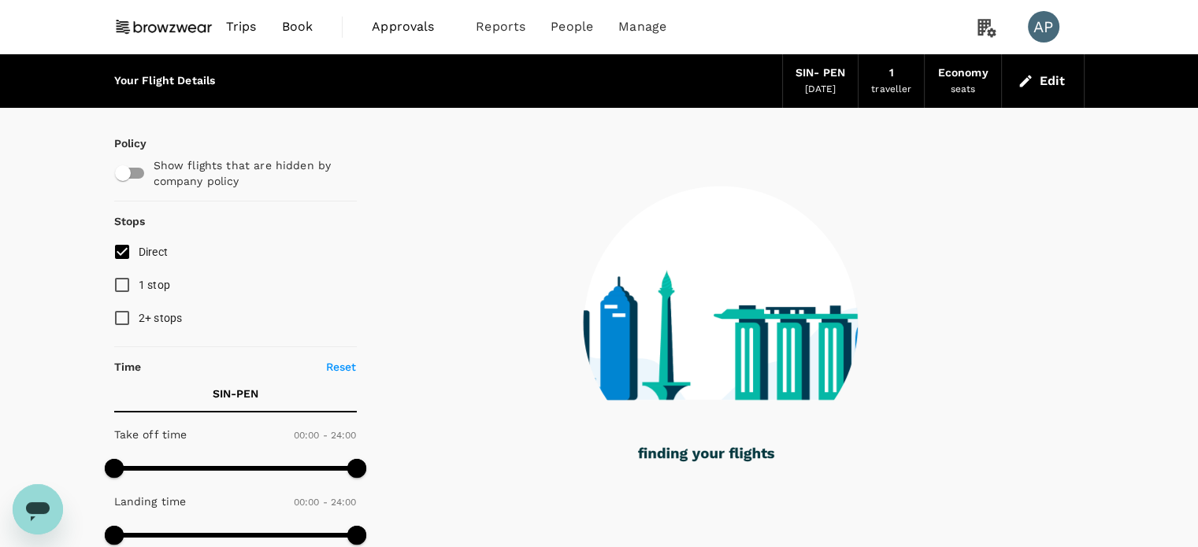
type input "1260"
checkbox input "true"
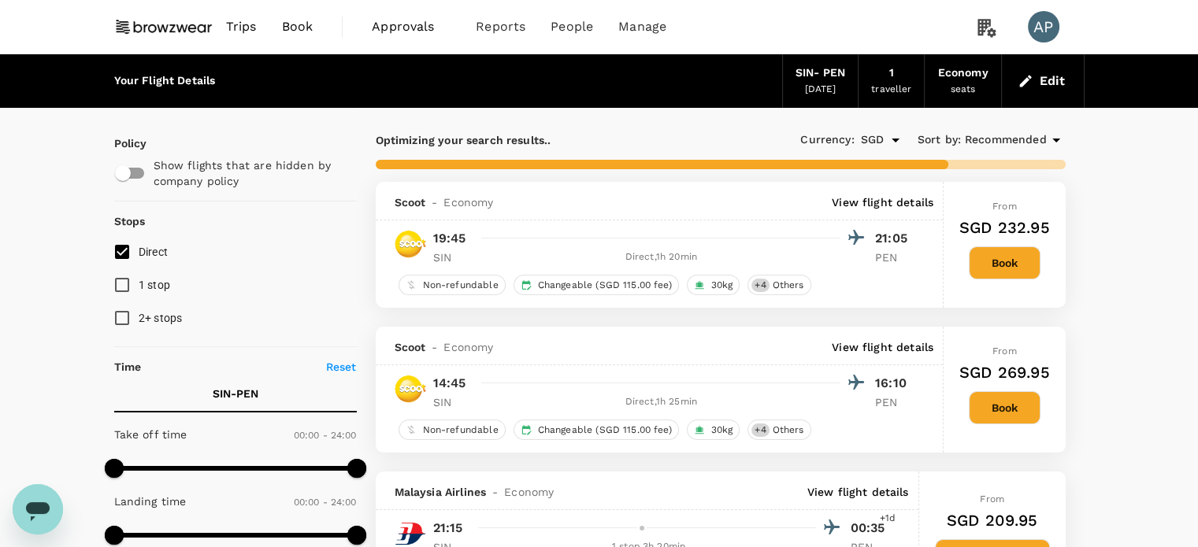
click at [131, 251] on input "Direct" at bounding box center [122, 251] width 33 height 33
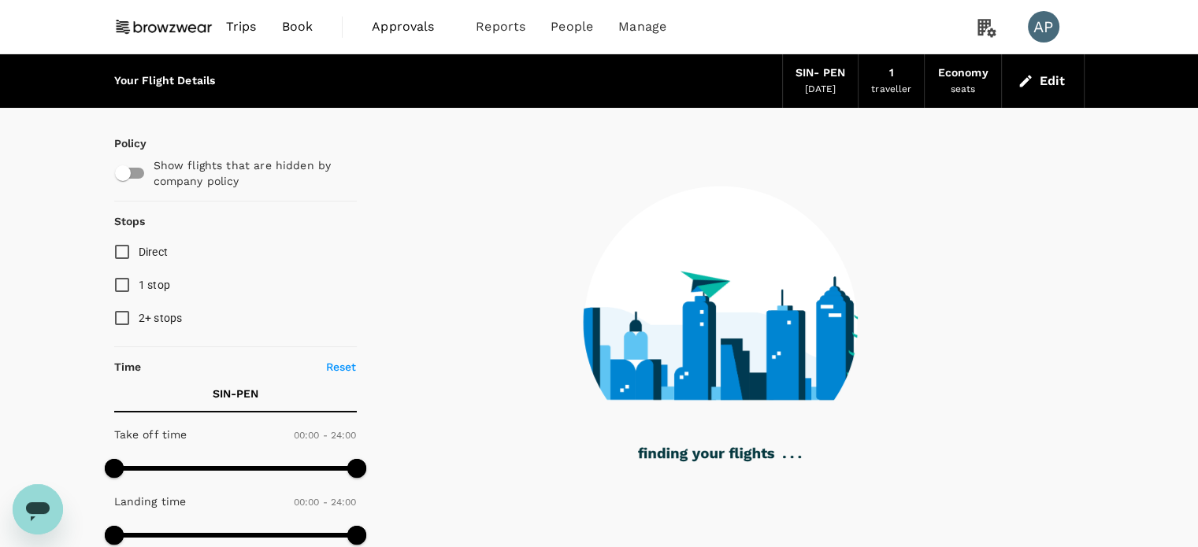
click at [120, 253] on input "Direct" at bounding box center [122, 251] width 33 height 33
checkbox input "true"
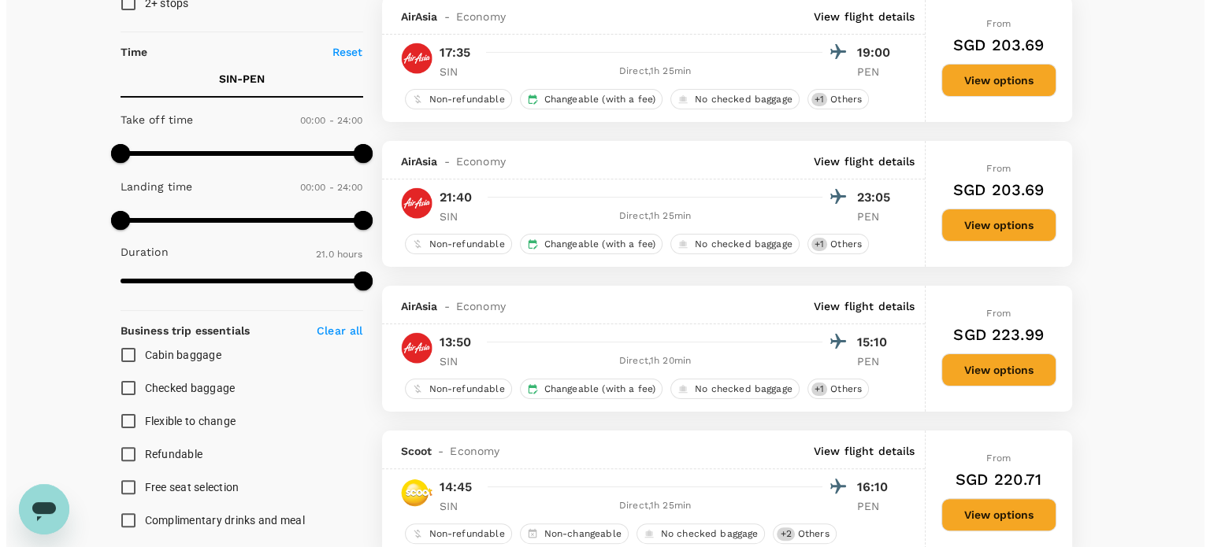
scroll to position [236, 0]
